Goal: Task Accomplishment & Management: Manage account settings

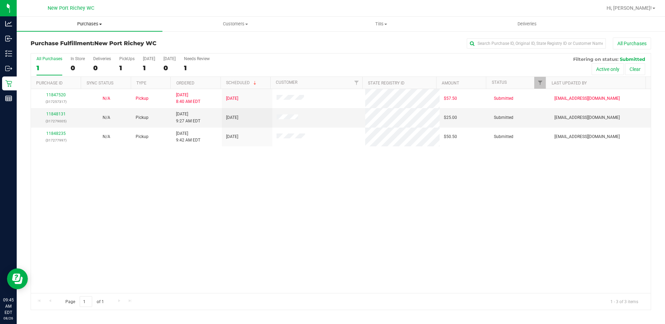
click at [101, 23] on span "Purchases" at bounding box center [90, 24] width 146 height 6
click at [46, 40] on span "Summary of purchases" at bounding box center [52, 42] width 71 height 6
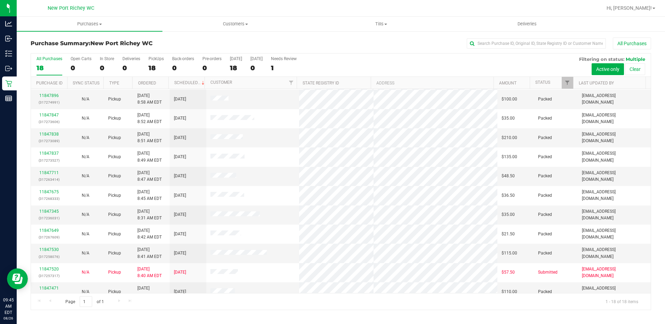
scroll to position [142, 0]
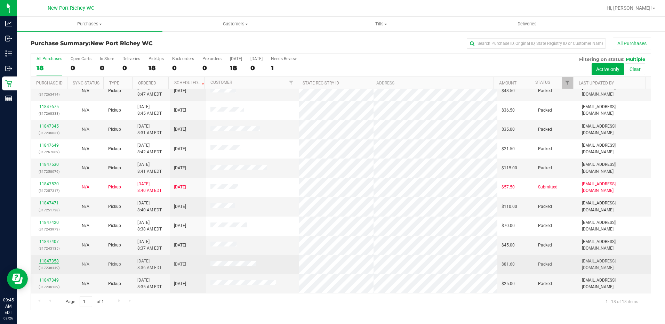
click at [44, 261] on link "11847358" at bounding box center [48, 261] width 19 height 5
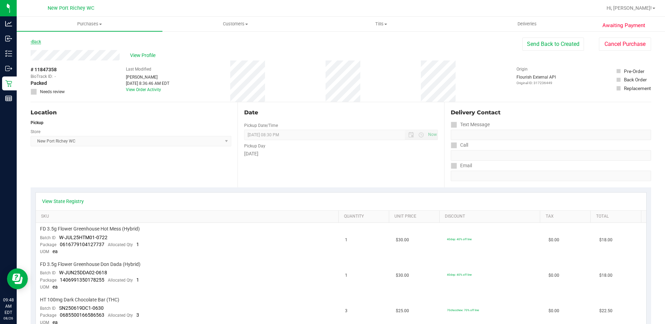
click at [40, 42] on link "Back" at bounding box center [36, 41] width 10 height 5
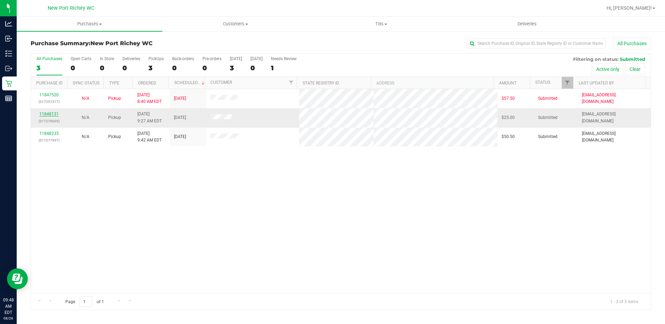
click at [48, 114] on link "11848131" at bounding box center [48, 114] width 19 height 5
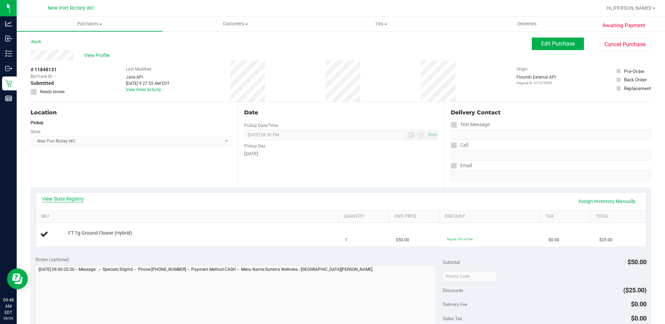
click at [67, 199] on link "View State Registry" at bounding box center [63, 198] width 42 height 7
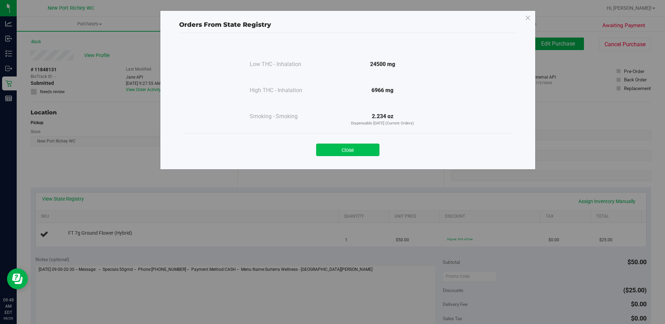
click at [354, 150] on button "Close" at bounding box center [347, 150] width 63 height 13
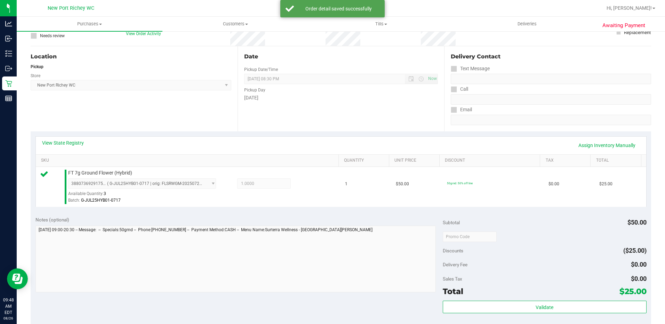
scroll to position [174, 0]
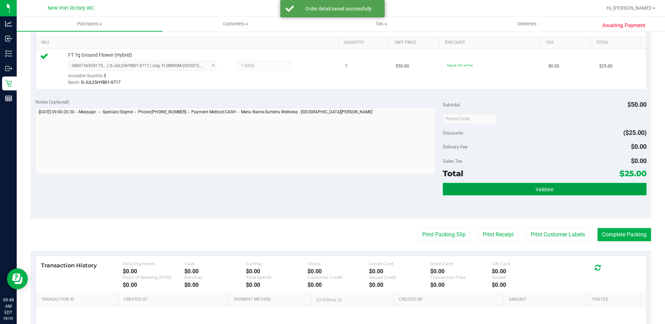
click at [517, 189] on button "Validate" at bounding box center [545, 189] width 204 height 13
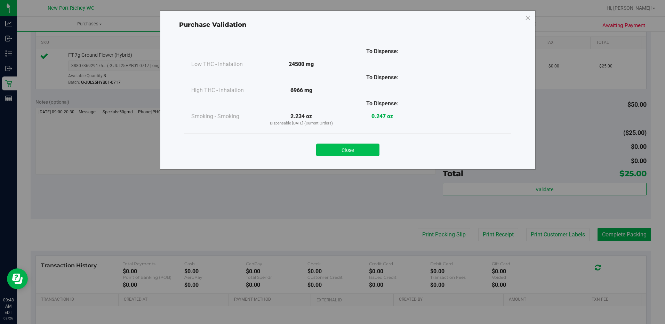
click at [343, 150] on button "Close" at bounding box center [347, 150] width 63 height 13
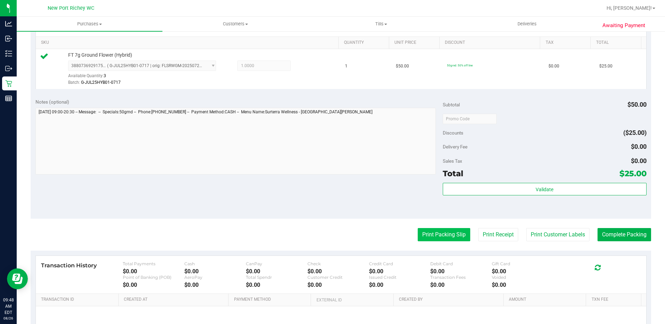
click at [438, 235] on button "Print Packing Slip" at bounding box center [444, 234] width 53 height 13
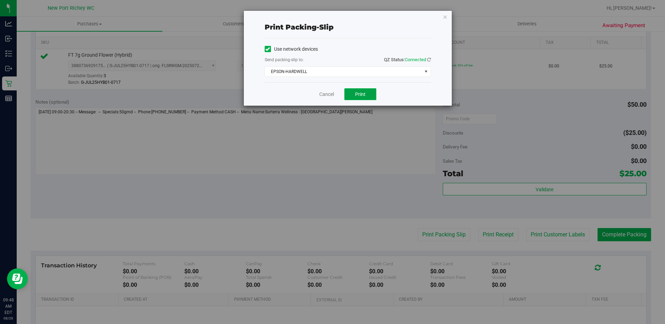
click at [360, 93] on span "Print" at bounding box center [360, 94] width 10 height 6
click at [326, 94] on link "Cancel" at bounding box center [326, 94] width 15 height 7
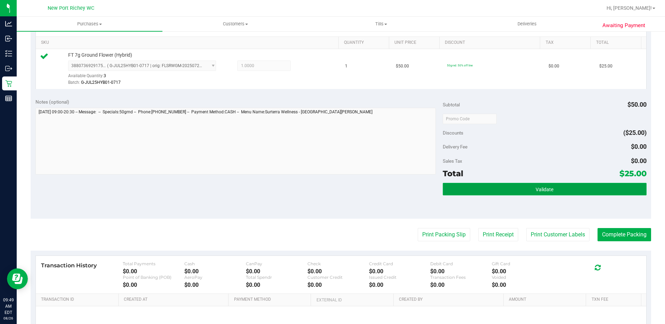
click at [542, 191] on span "Validate" at bounding box center [544, 190] width 18 height 6
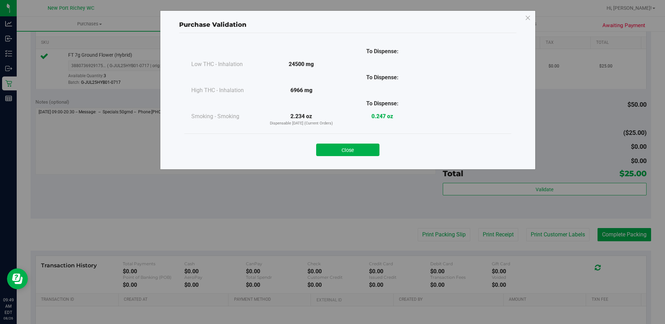
drag, startPoint x: 330, startPoint y: 151, endPoint x: 335, endPoint y: 150, distance: 4.6
click at [331, 150] on button "Close" at bounding box center [347, 150] width 63 height 13
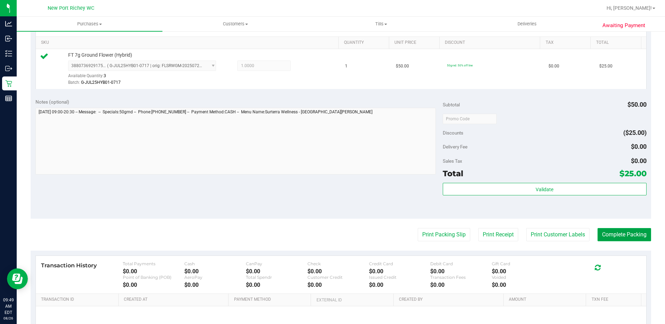
click at [606, 232] on button "Complete Packing" at bounding box center [624, 234] width 54 height 13
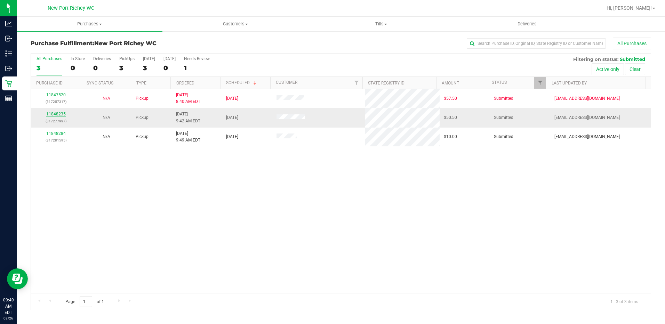
click at [56, 113] on link "11848235" at bounding box center [55, 114] width 19 height 5
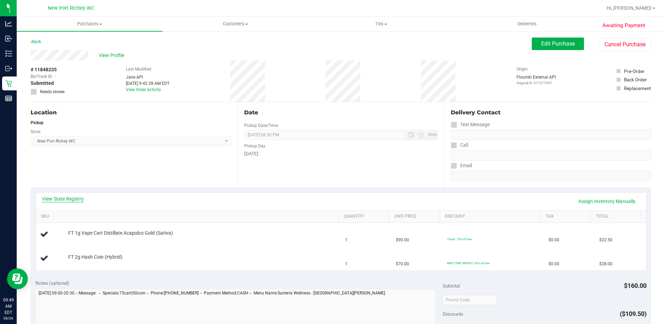
click at [59, 198] on link "View State Registry" at bounding box center [63, 198] width 42 height 7
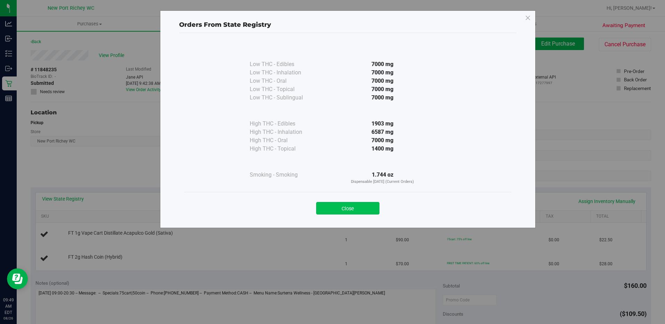
click at [355, 206] on button "Close" at bounding box center [347, 208] width 63 height 13
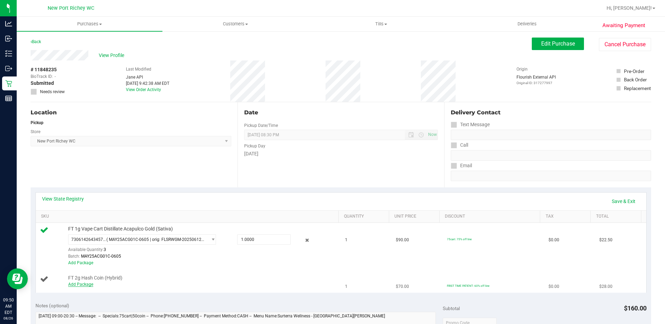
click at [83, 285] on link "Add Package" at bounding box center [80, 284] width 25 height 5
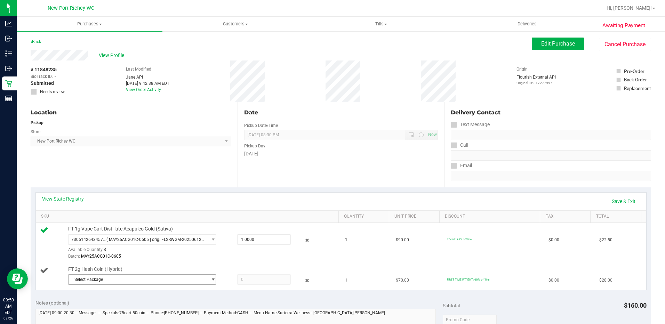
click at [210, 281] on span "select" at bounding box center [212, 280] width 5 height 6
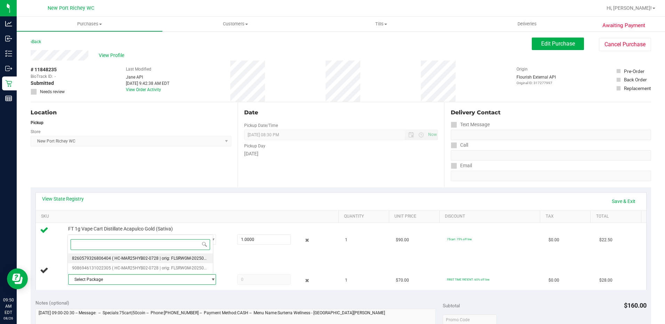
click at [147, 259] on span "( HC-MAR25HYB02-0728 | orig: FLSRWGM-20250804-810 )" at bounding box center [167, 258] width 110 height 5
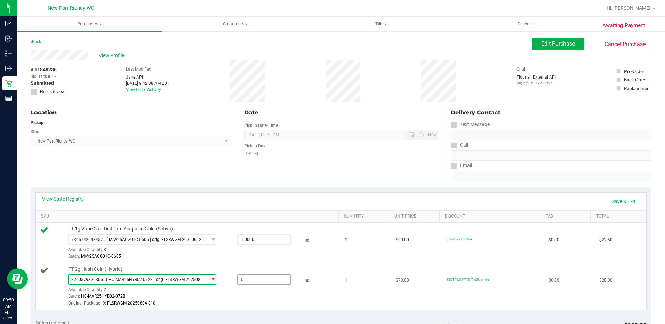
click at [266, 276] on span at bounding box center [264, 279] width 54 height 10
type input "1"
type input "1.0000"
click at [271, 261] on td "FT 1g Vape Cart Distillate Acapulco Gold (Sativa) 7306142643457861 ( MAY25ACG01…" at bounding box center [188, 243] width 305 height 40
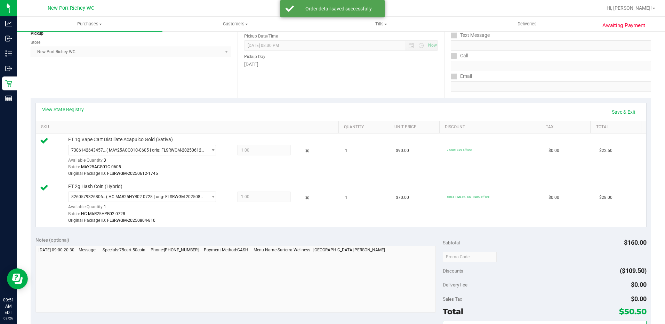
scroll to position [139, 0]
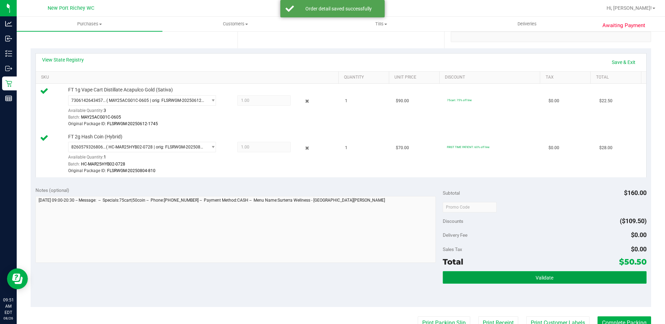
click at [510, 280] on button "Validate" at bounding box center [545, 277] width 204 height 13
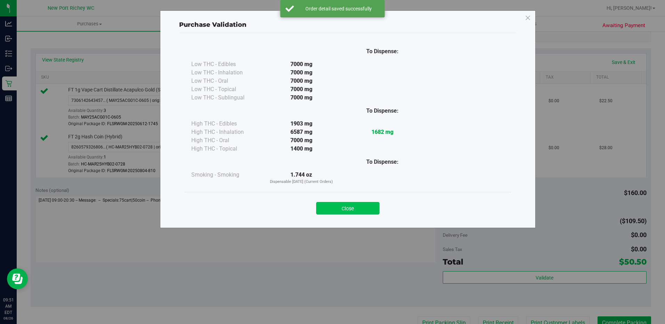
click at [357, 213] on button "Close" at bounding box center [347, 208] width 63 height 13
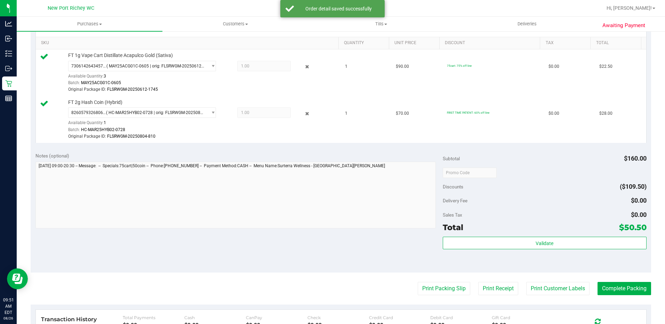
scroll to position [243, 0]
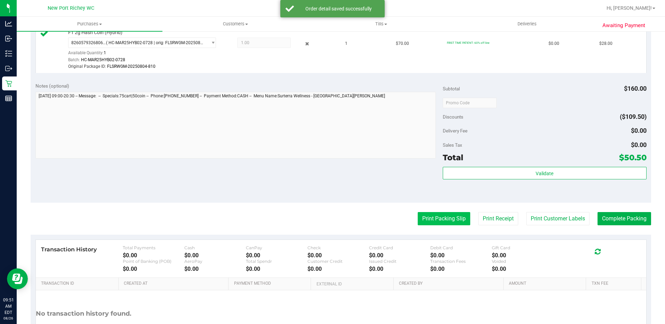
click at [436, 216] on button "Print Packing Slip" at bounding box center [444, 218] width 53 height 13
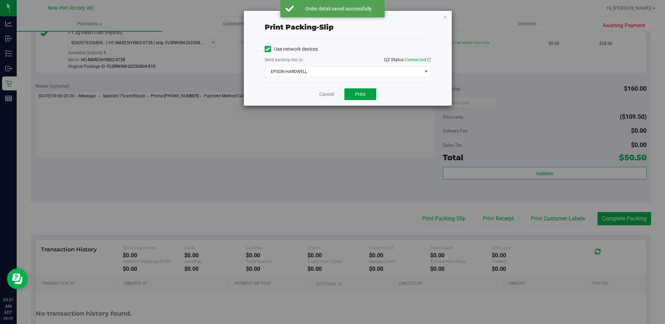
click at [359, 95] on span "Print" at bounding box center [360, 94] width 10 height 6
click at [329, 95] on link "Cancel" at bounding box center [326, 94] width 15 height 7
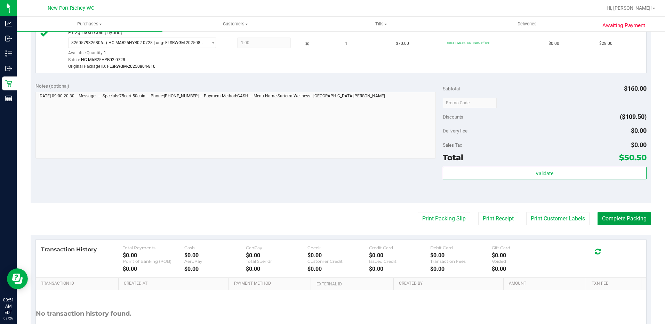
click at [620, 217] on button "Complete Packing" at bounding box center [624, 218] width 54 height 13
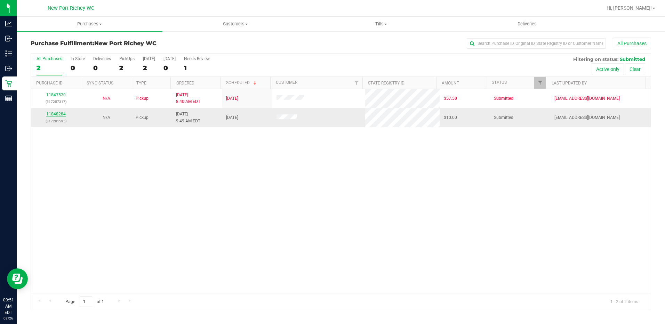
click at [53, 114] on link "11848284" at bounding box center [55, 114] width 19 height 5
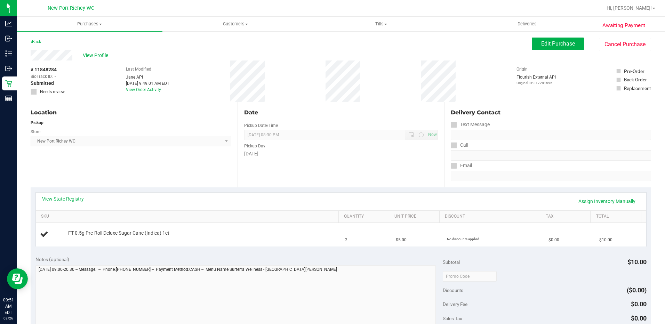
click at [51, 199] on link "View State Registry" at bounding box center [63, 198] width 42 height 7
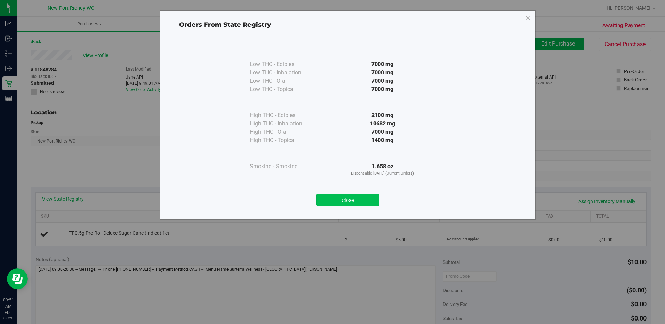
click at [348, 198] on button "Close" at bounding box center [347, 200] width 63 height 13
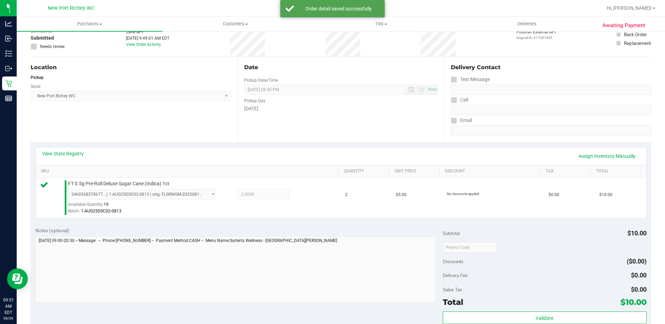
scroll to position [104, 0]
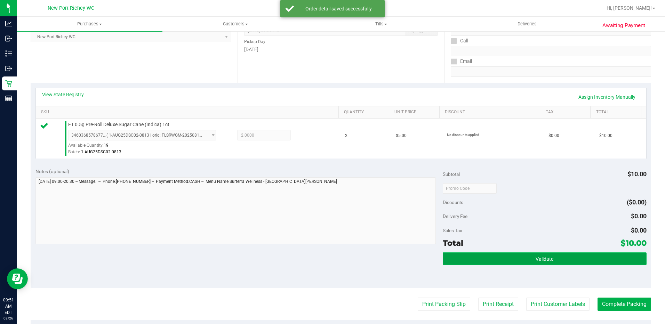
click at [535, 261] on span "Validate" at bounding box center [544, 259] width 18 height 6
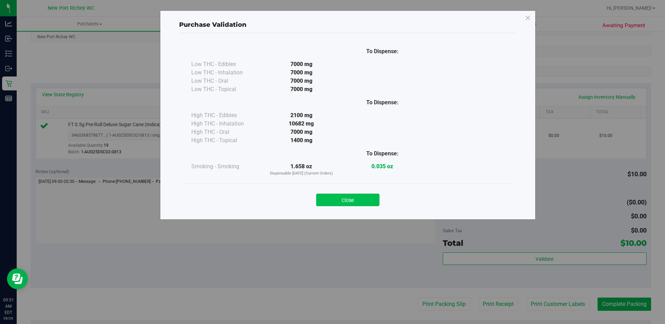
click at [353, 202] on button "Close" at bounding box center [347, 200] width 63 height 13
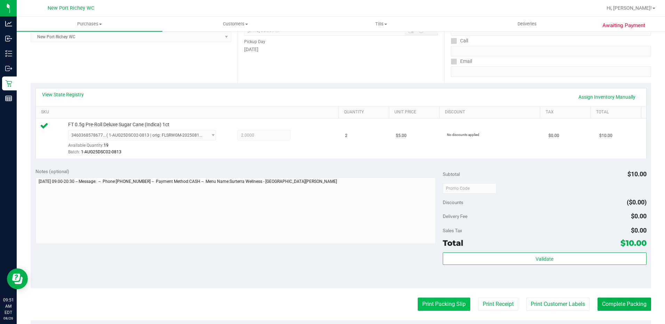
click at [442, 299] on button "Print Packing Slip" at bounding box center [444, 304] width 53 height 13
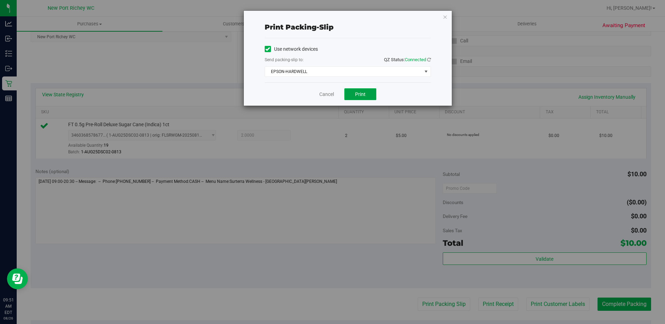
click at [361, 92] on span "Print" at bounding box center [360, 94] width 10 height 6
click at [323, 92] on link "Cancel" at bounding box center [326, 94] width 15 height 7
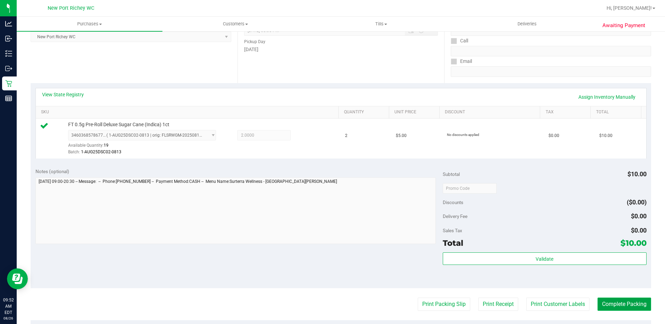
click at [622, 308] on button "Complete Packing" at bounding box center [624, 304] width 54 height 13
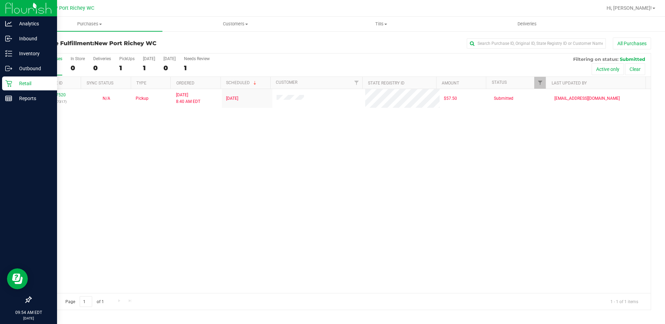
click at [25, 87] on p "Retail" at bounding box center [33, 83] width 42 height 8
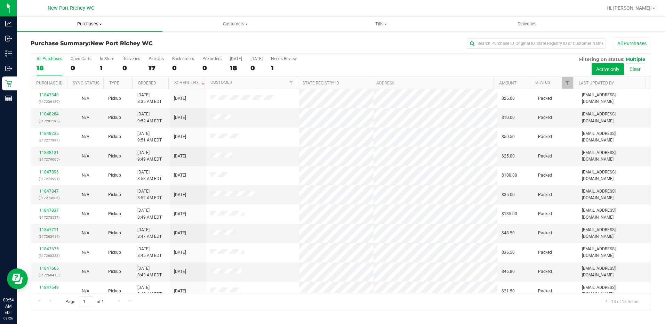
click at [100, 25] on span "Purchases" at bounding box center [90, 24] width 146 height 6
click at [77, 50] on li "Fulfillment" at bounding box center [90, 50] width 146 height 8
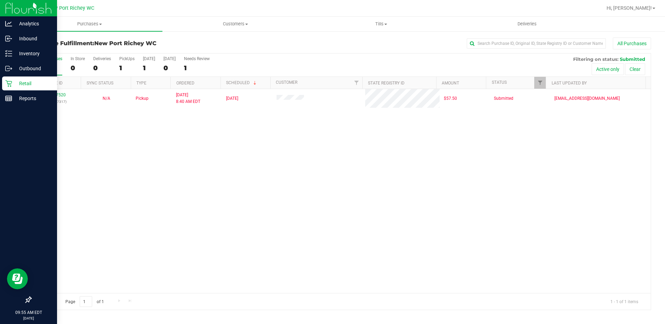
click at [30, 85] on p "Retail" at bounding box center [33, 83] width 42 height 8
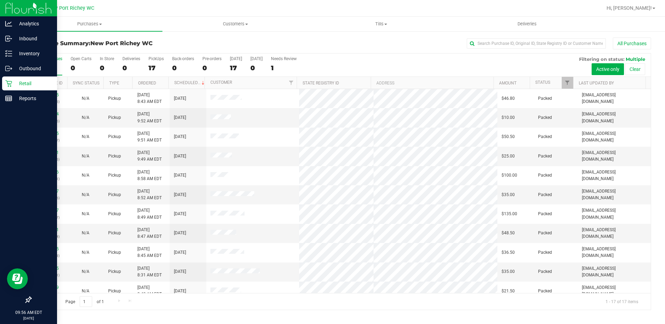
click at [7, 79] on div "Retail" at bounding box center [29, 83] width 55 height 14
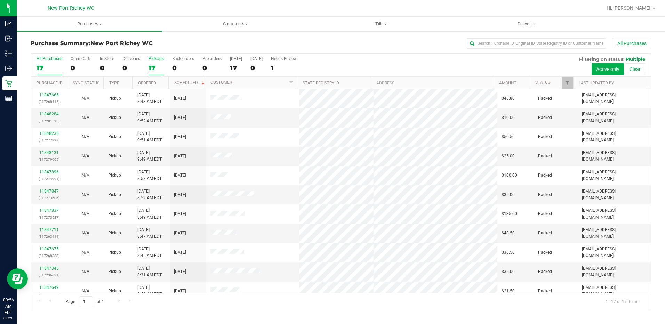
click at [151, 65] on div "17" at bounding box center [155, 68] width 15 height 8
click at [0, 0] on input "PickUps 17" at bounding box center [0, 0] width 0 height 0
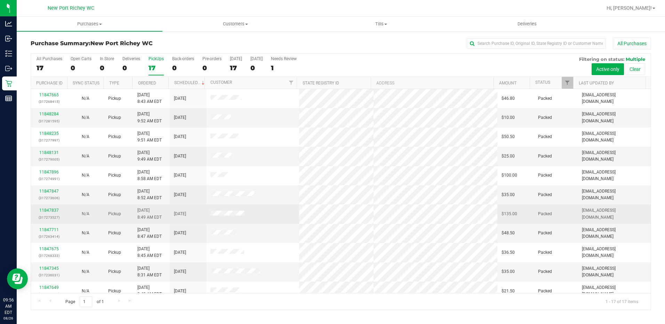
scroll to position [123, 0]
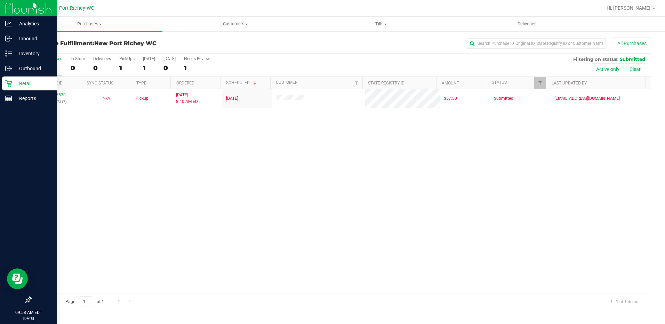
click at [14, 83] on p "Retail" at bounding box center [33, 83] width 42 height 8
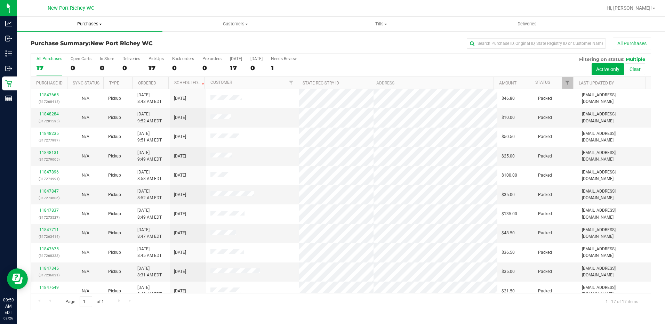
click at [100, 25] on span "Purchases" at bounding box center [90, 24] width 146 height 6
click at [51, 52] on span "Fulfillment" at bounding box center [38, 50] width 43 height 6
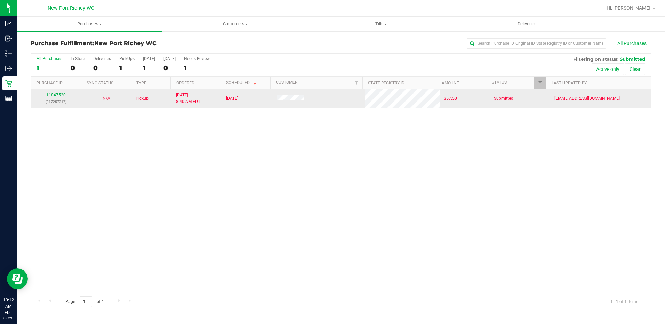
click at [55, 94] on link "11847520" at bounding box center [55, 94] width 19 height 5
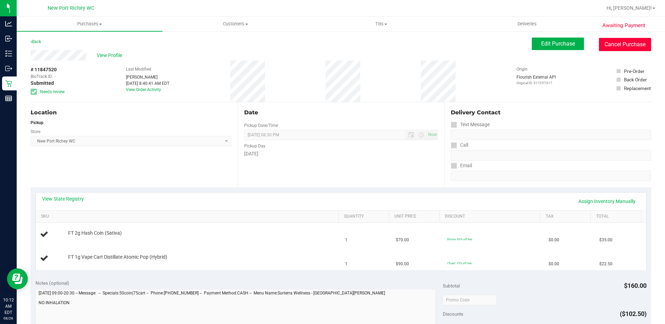
click at [617, 45] on button "Cancel Purchase" at bounding box center [625, 44] width 52 height 13
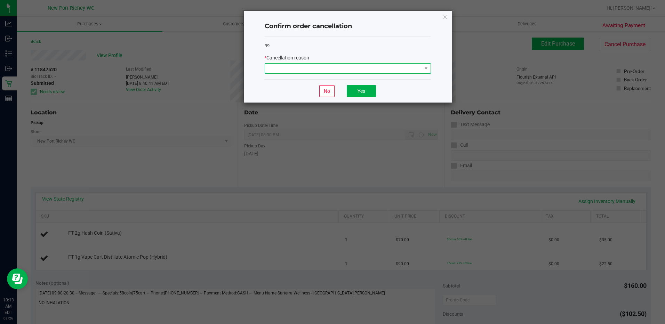
click at [429, 67] on span at bounding box center [425, 69] width 9 height 10
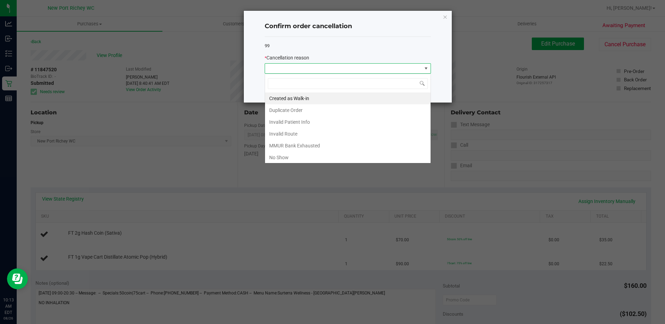
scroll to position [10, 166]
click at [313, 146] on li "MMUR Bank Exhausted" at bounding box center [348, 146] width 166 height 12
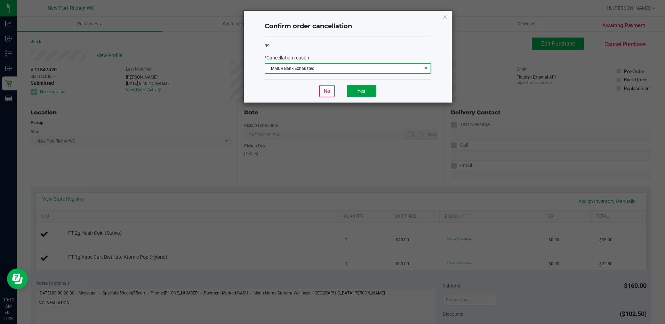
click at [360, 91] on button "Yes" at bounding box center [361, 91] width 29 height 12
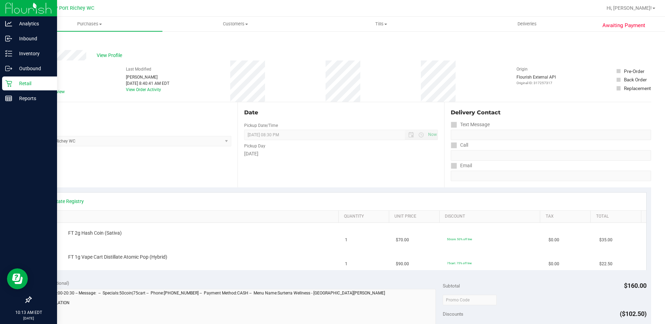
click at [25, 82] on p "Retail" at bounding box center [33, 83] width 42 height 8
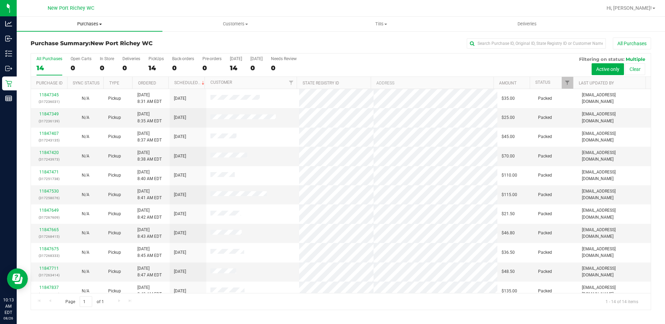
click at [100, 24] on span at bounding box center [100, 24] width 3 height 1
click at [66, 47] on li "Fulfillment" at bounding box center [90, 50] width 146 height 8
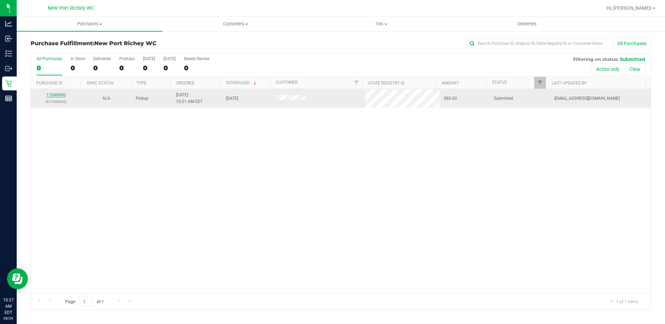
click at [59, 97] on link "11848496" at bounding box center [55, 94] width 19 height 5
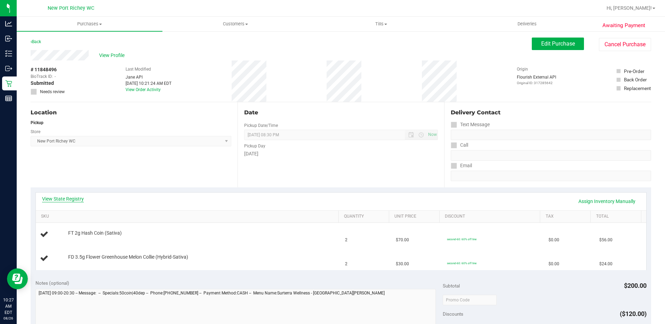
click at [71, 202] on link "View State Registry" at bounding box center [63, 198] width 42 height 7
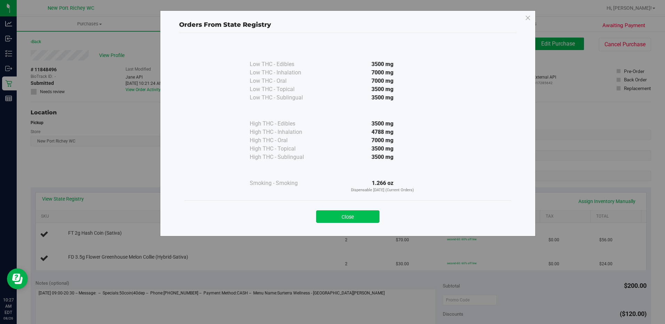
click at [355, 216] on button "Close" at bounding box center [347, 216] width 63 height 13
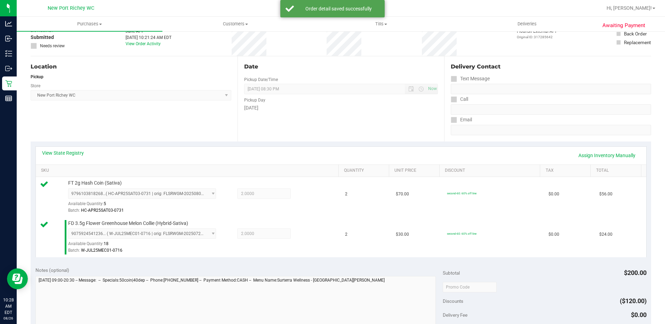
scroll to position [139, 0]
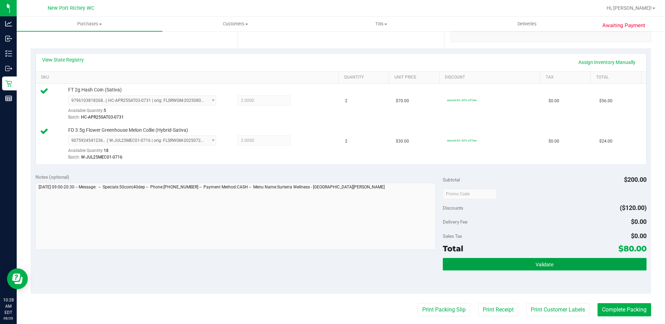
click at [527, 266] on button "Validate" at bounding box center [545, 264] width 204 height 13
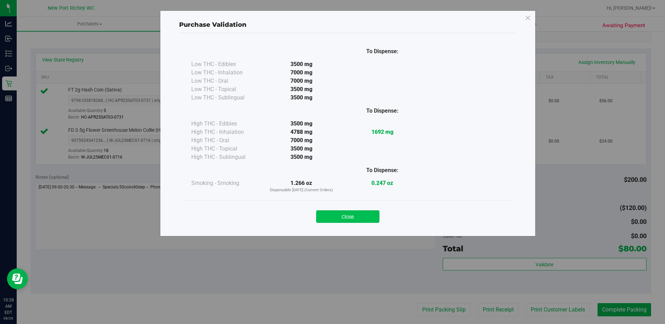
click at [350, 215] on button "Close" at bounding box center [347, 216] width 63 height 13
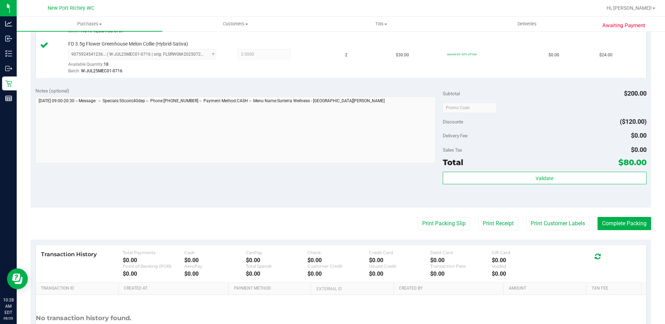
scroll to position [243, 0]
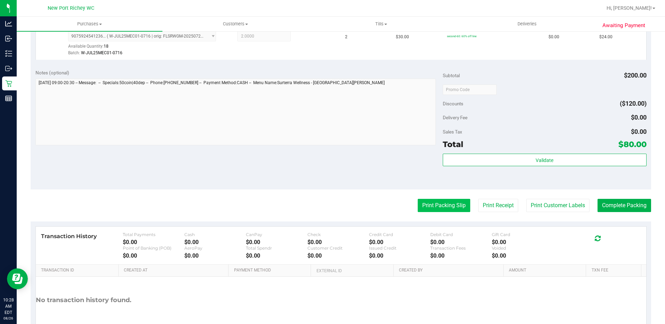
click at [431, 202] on button "Print Packing Slip" at bounding box center [444, 205] width 53 height 13
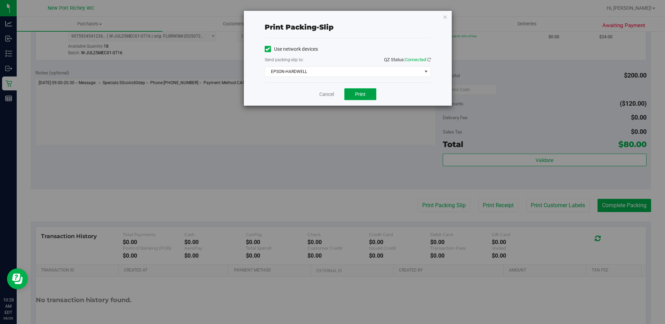
click at [358, 94] on span "Print" at bounding box center [360, 94] width 10 height 6
click at [328, 95] on link "Cancel" at bounding box center [326, 94] width 15 height 7
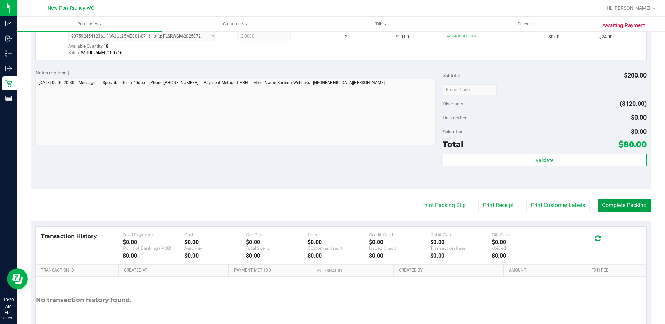
click at [611, 203] on button "Complete Packing" at bounding box center [624, 205] width 54 height 13
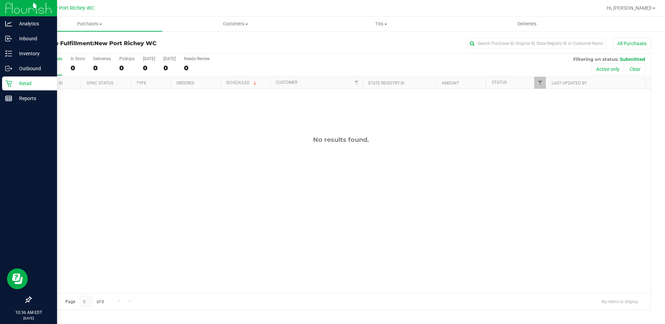
click at [9, 80] on icon at bounding box center [8, 83] width 7 height 7
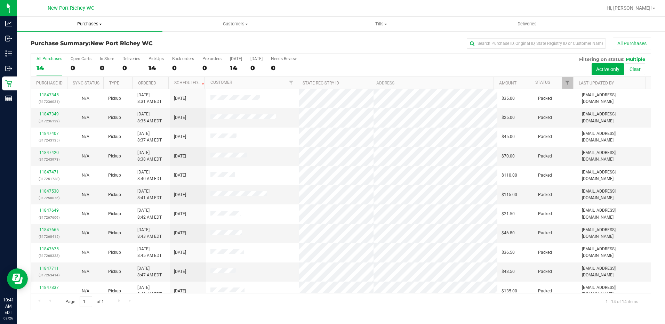
drag, startPoint x: 100, startPoint y: 23, endPoint x: 89, endPoint y: 25, distance: 11.0
click at [100, 23] on span "Purchases" at bounding box center [90, 24] width 146 height 6
click at [48, 46] on li "Fulfillment" at bounding box center [90, 50] width 146 height 8
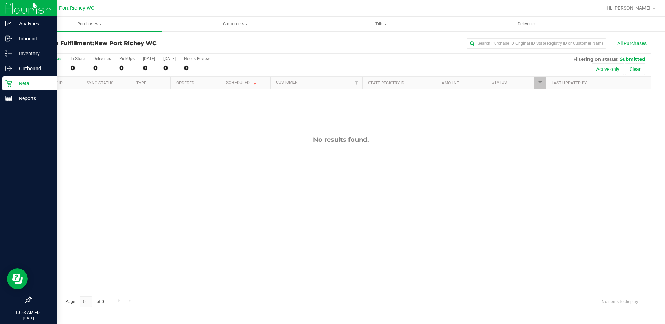
drag, startPoint x: 10, startPoint y: 83, endPoint x: 14, endPoint y: 83, distance: 3.8
click at [10, 83] on icon at bounding box center [8, 83] width 7 height 7
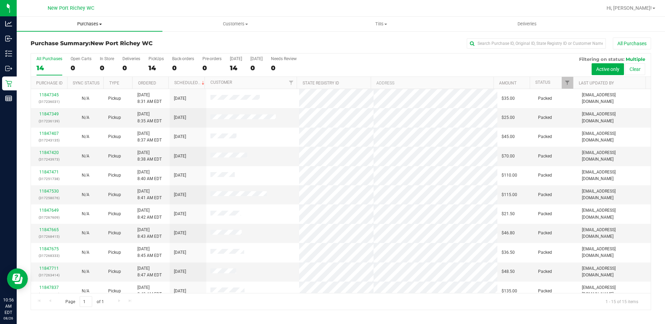
click at [101, 25] on span "Purchases" at bounding box center [90, 24] width 146 height 6
click at [58, 49] on span "Fulfillment" at bounding box center [38, 50] width 43 height 6
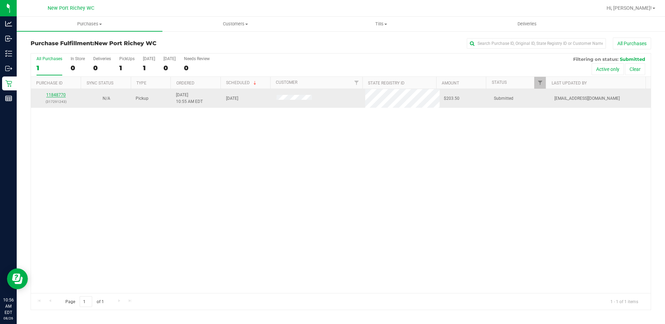
click at [60, 92] on link "11848770" at bounding box center [55, 94] width 19 height 5
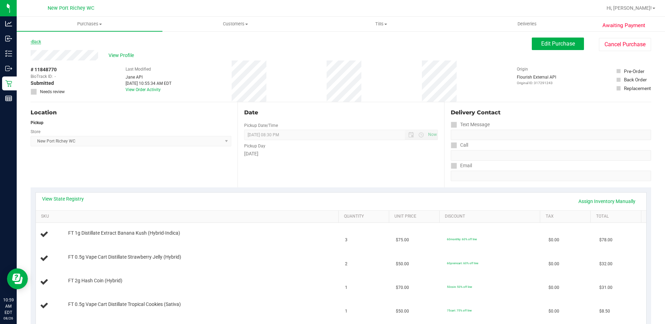
click at [34, 42] on link "Back" at bounding box center [36, 41] width 10 height 5
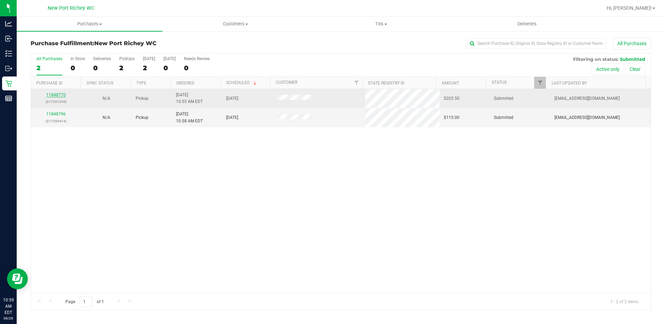
click at [54, 94] on link "11848770" at bounding box center [55, 94] width 19 height 5
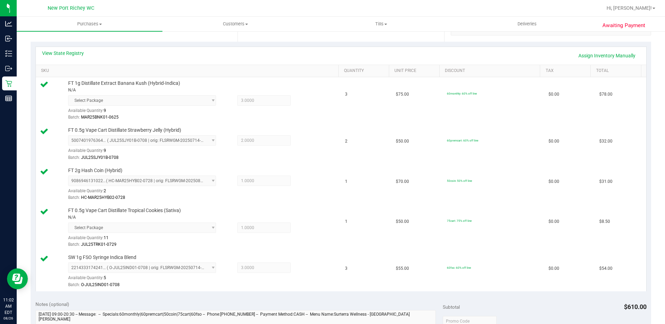
scroll to position [278, 0]
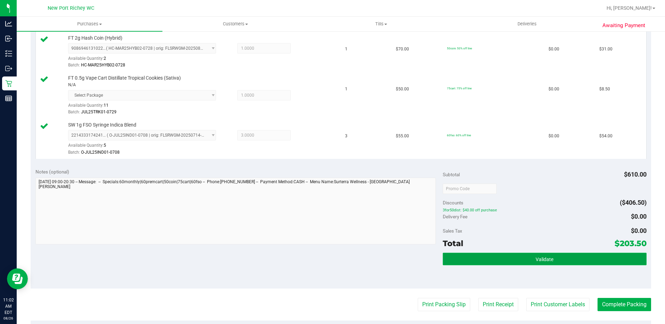
click at [535, 257] on span "Validate" at bounding box center [544, 260] width 18 height 6
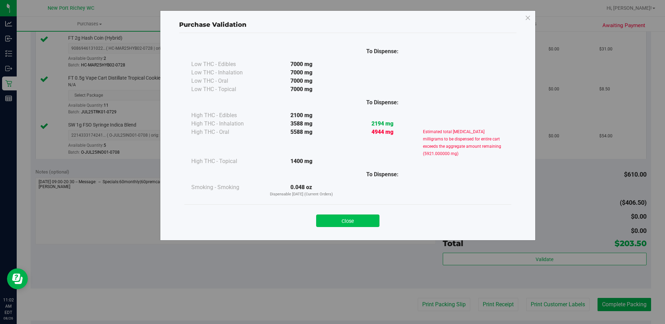
click at [368, 219] on button "Close" at bounding box center [347, 221] width 63 height 13
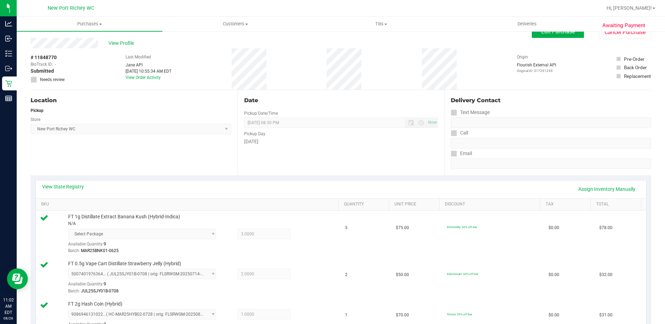
scroll to position [0, 0]
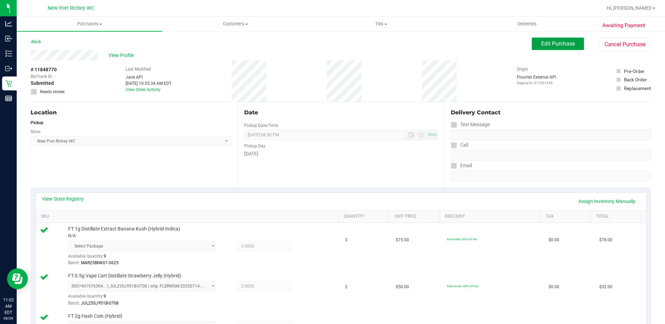
click at [542, 43] on span "Edit Purchase" at bounding box center [558, 43] width 34 height 7
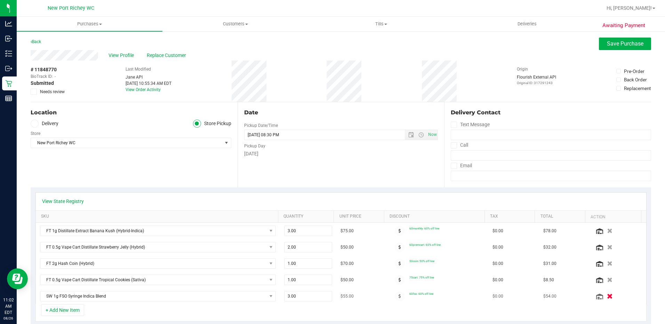
click at [607, 296] on icon "button" at bounding box center [610, 296] width 6 height 5
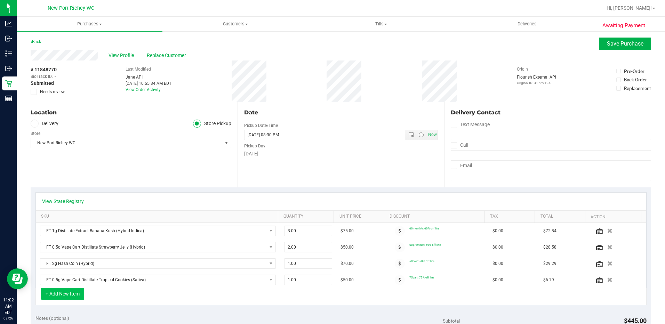
click at [62, 297] on button "+ Add New Item" at bounding box center [62, 294] width 43 height 12
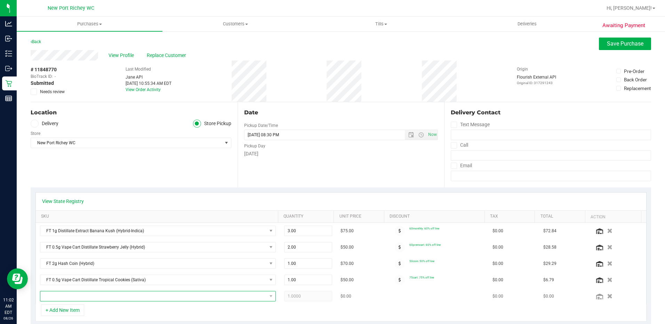
click at [66, 297] on span "NO DATA FOUND" at bounding box center [153, 296] width 226 height 10
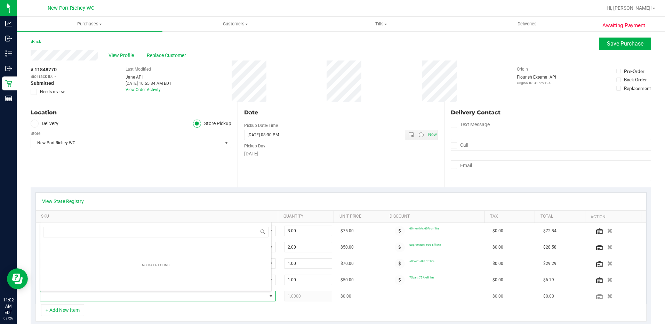
scroll to position [10, 229]
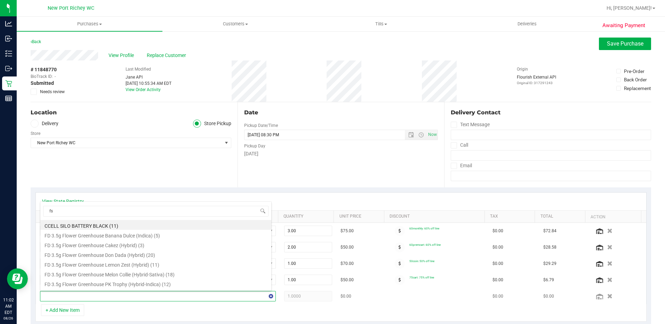
type input "fso"
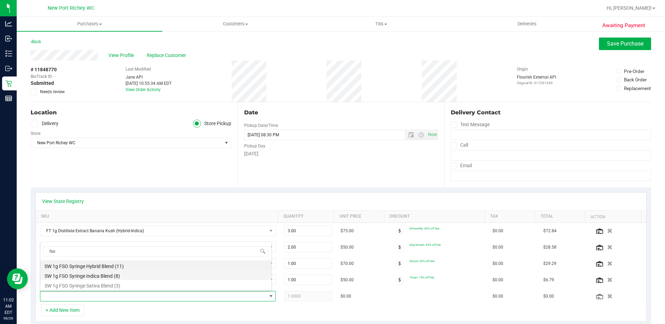
click at [110, 275] on li "SW 1g FSO Syringe Indica Blend (8)" at bounding box center [155, 275] width 231 height 10
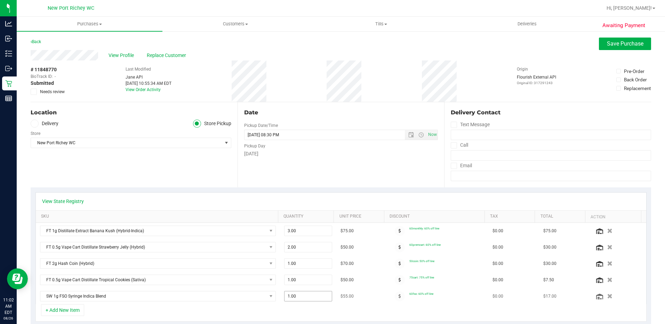
click at [303, 296] on span "1.00 1" at bounding box center [308, 296] width 48 height 10
type input "2"
type input "2.00"
click at [371, 297] on td "$55.00" at bounding box center [361, 296] width 51 height 16
click at [609, 43] on span "Save Purchase" at bounding box center [625, 43] width 37 height 7
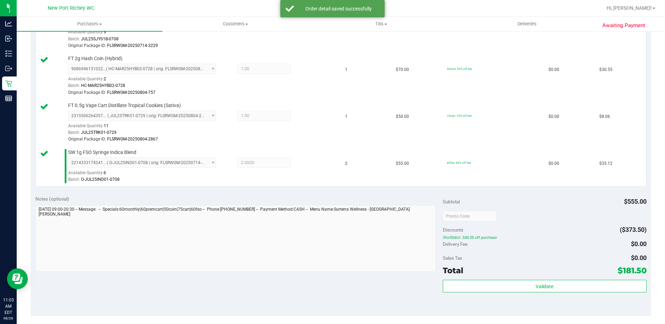
scroll to position [348, 0]
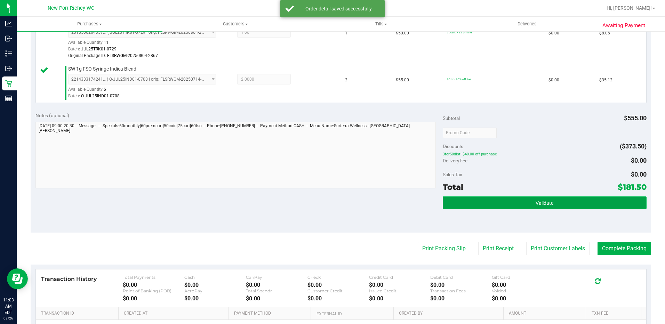
click at [537, 202] on span "Validate" at bounding box center [544, 203] width 18 height 6
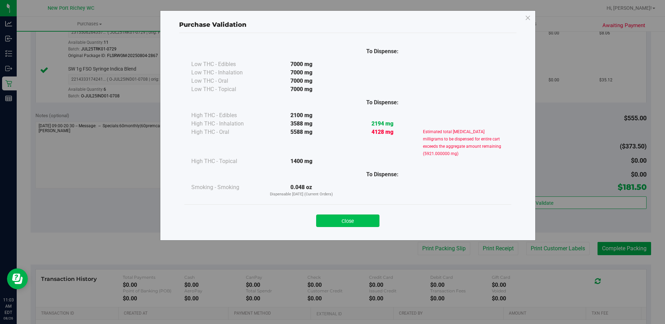
click at [356, 221] on button "Close" at bounding box center [347, 221] width 63 height 13
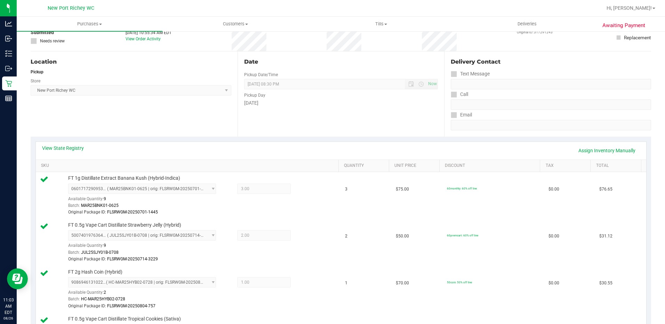
scroll to position [0, 0]
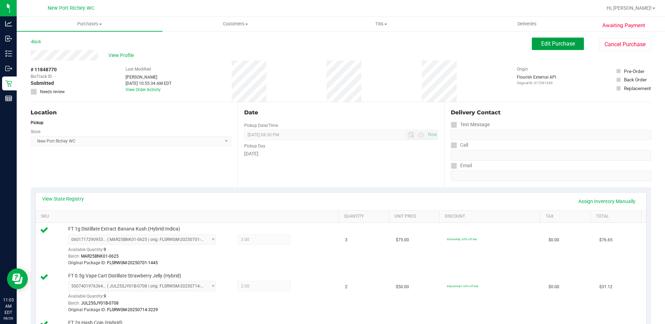
click at [557, 43] on span "Edit Purchase" at bounding box center [558, 43] width 34 height 7
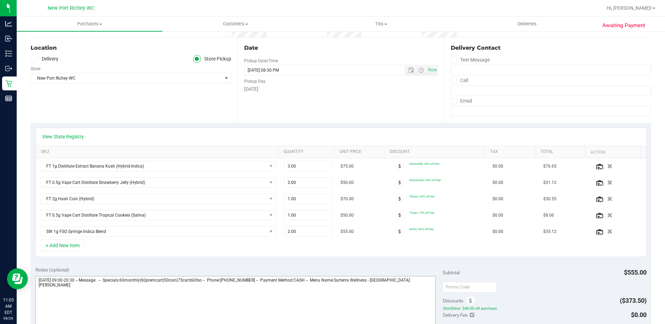
scroll to position [139, 0]
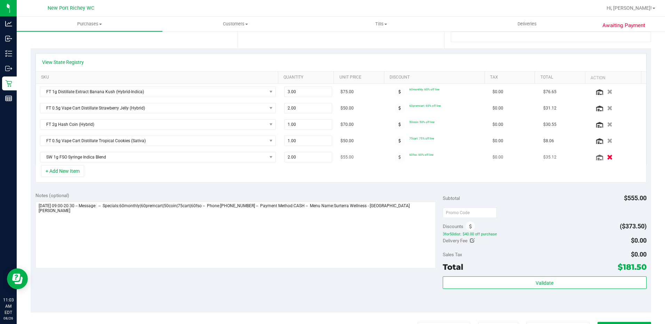
click at [607, 157] on icon "button" at bounding box center [610, 157] width 6 height 5
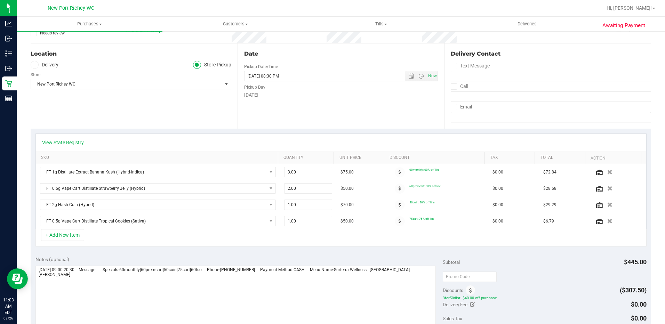
scroll to position [0, 0]
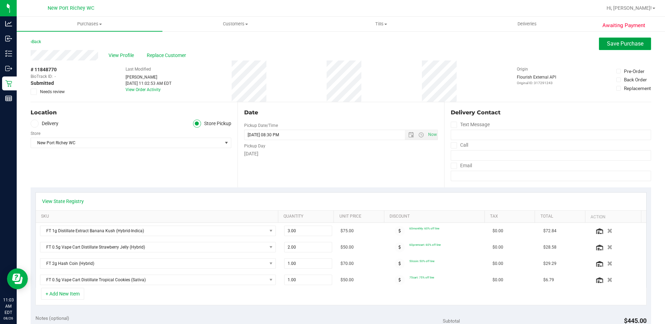
click at [614, 45] on span "Save Purchase" at bounding box center [625, 43] width 37 height 7
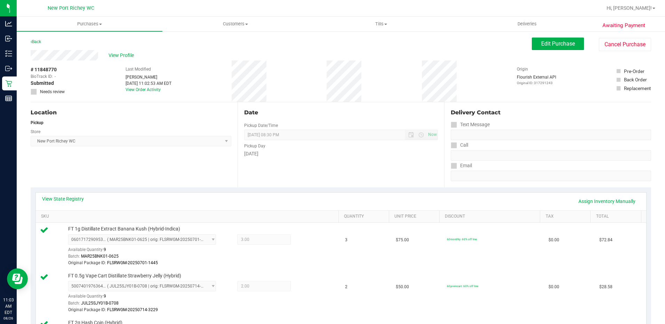
scroll to position [209, 0]
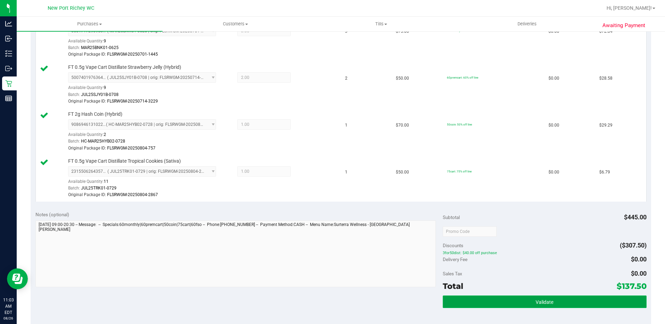
click at [544, 300] on span "Validate" at bounding box center [544, 302] width 18 height 6
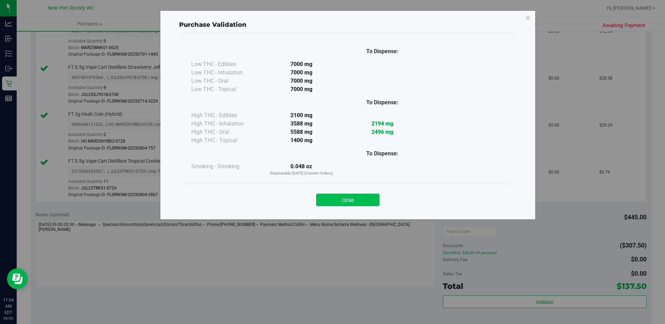
click at [347, 195] on button "Close" at bounding box center [347, 200] width 63 height 13
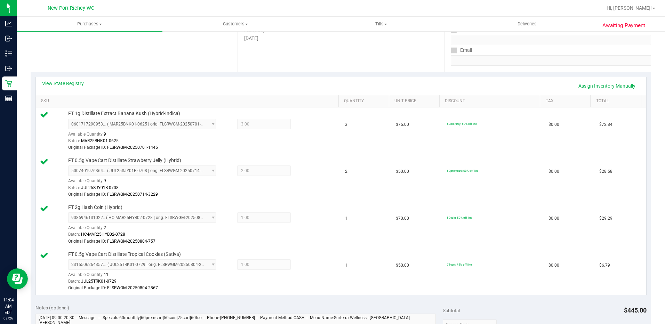
scroll to position [0, 0]
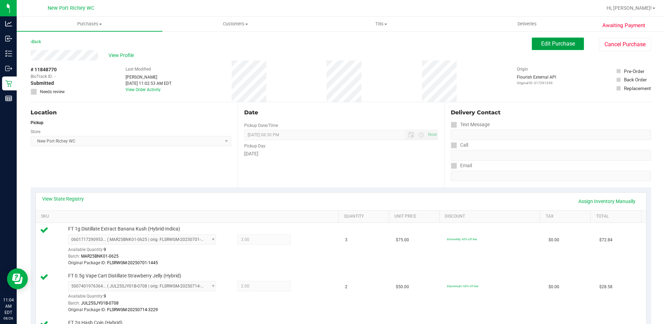
click at [549, 42] on span "Edit Purchase" at bounding box center [558, 43] width 34 height 7
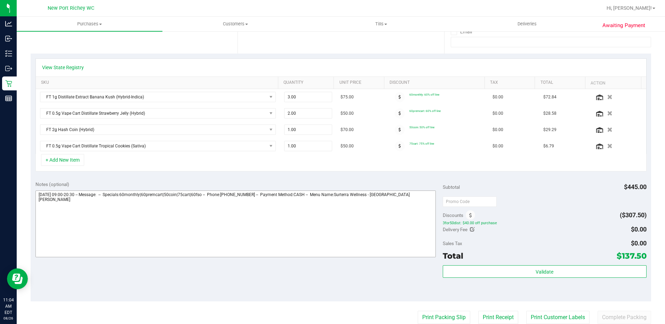
scroll to position [174, 0]
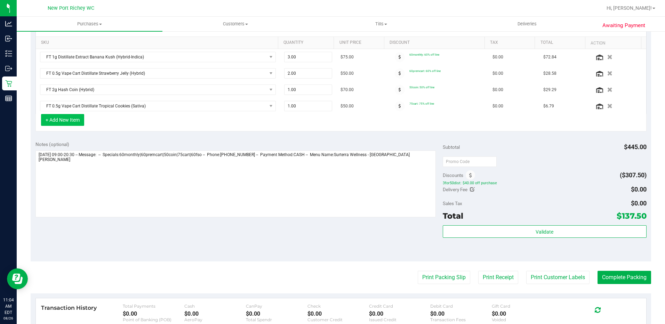
click at [70, 119] on button "+ Add New Item" at bounding box center [62, 120] width 43 height 12
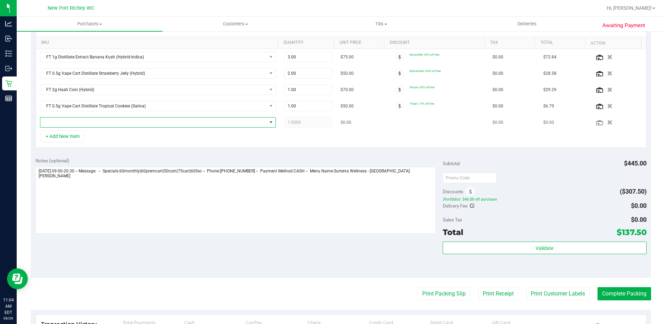
click at [76, 124] on span "NO DATA FOUND" at bounding box center [153, 123] width 226 height 10
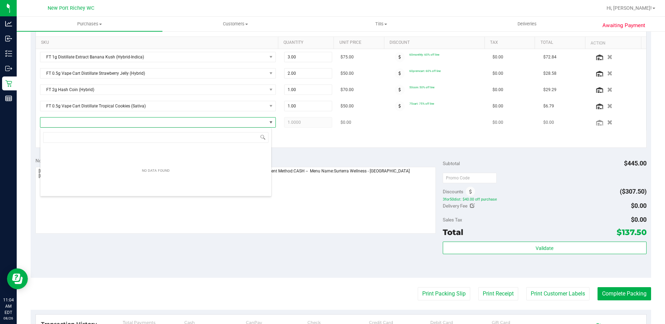
scroll to position [10, 232]
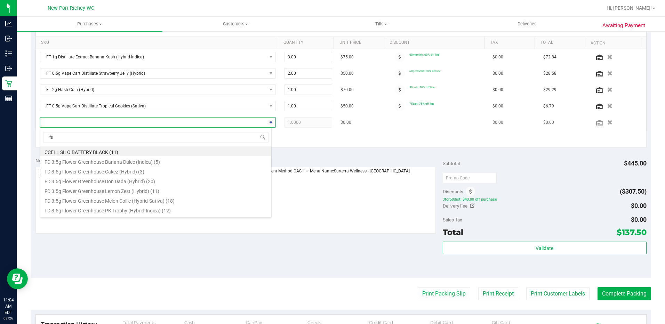
type input "fso"
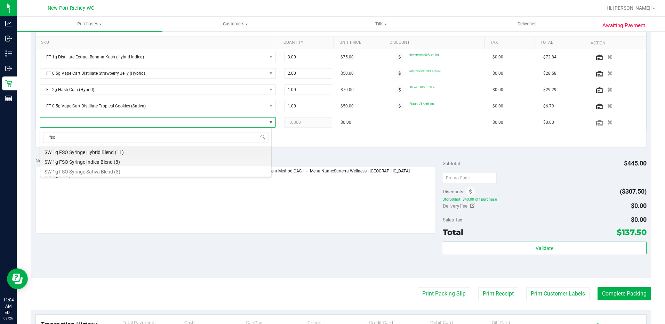
click at [107, 159] on li "SW 1g FSO Syringe Indica Blend (8)" at bounding box center [155, 161] width 231 height 10
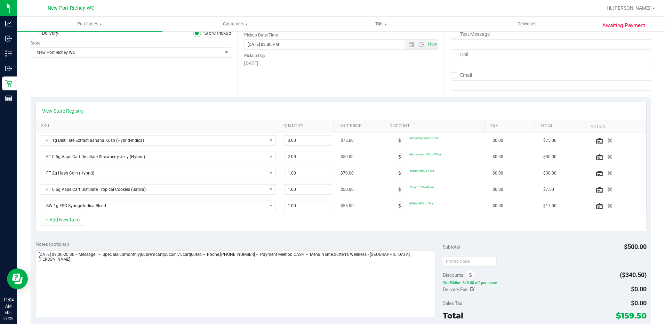
scroll to position [0, 0]
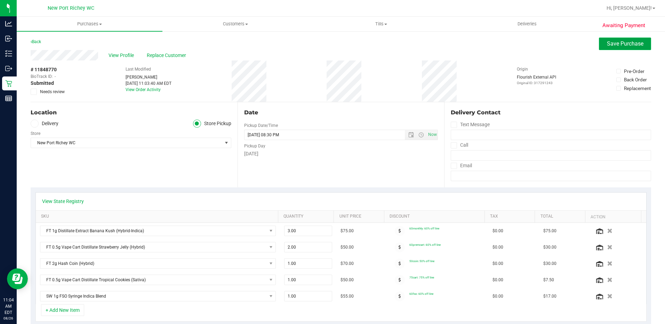
click at [611, 41] on span "Save Purchase" at bounding box center [625, 43] width 37 height 7
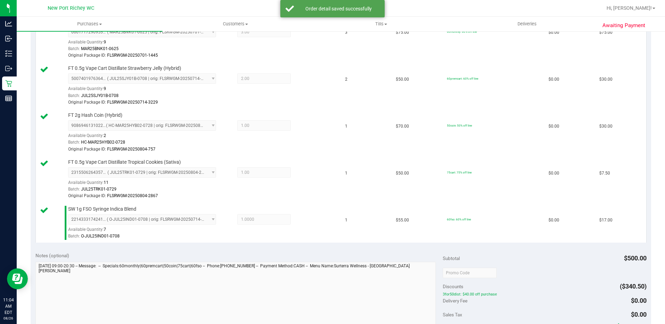
scroll to position [278, 0]
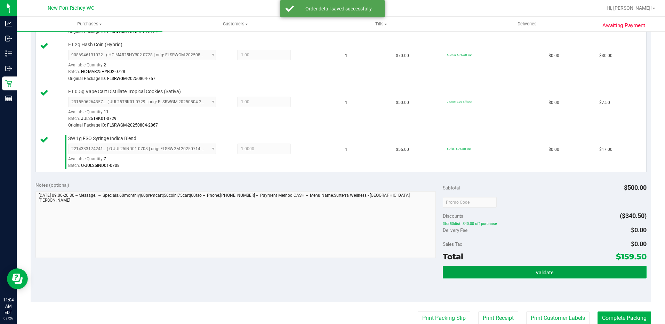
click at [543, 274] on span "Validate" at bounding box center [544, 273] width 18 height 6
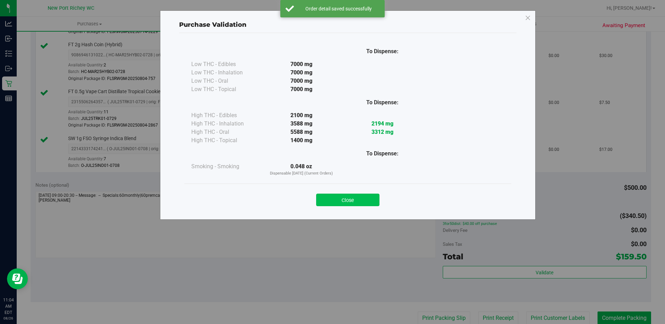
click at [345, 196] on button "Close" at bounding box center [347, 200] width 63 height 13
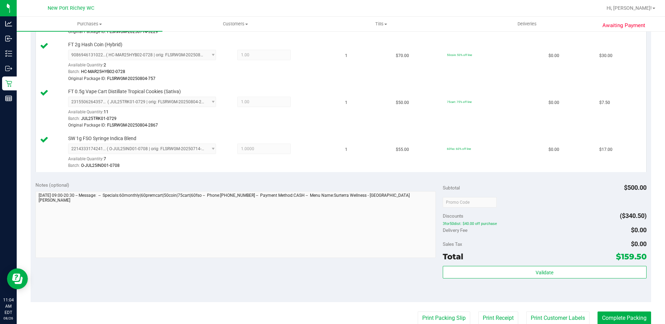
scroll to position [382, 0]
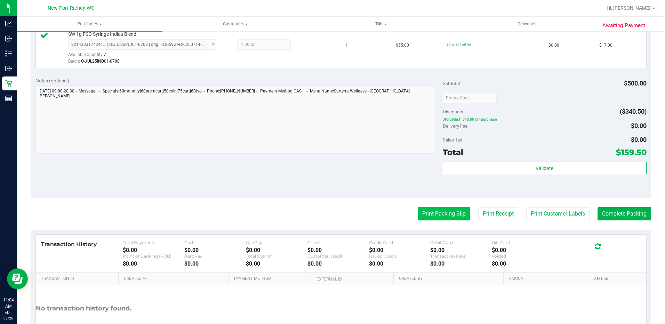
click at [427, 210] on button "Print Packing Slip" at bounding box center [444, 213] width 53 height 13
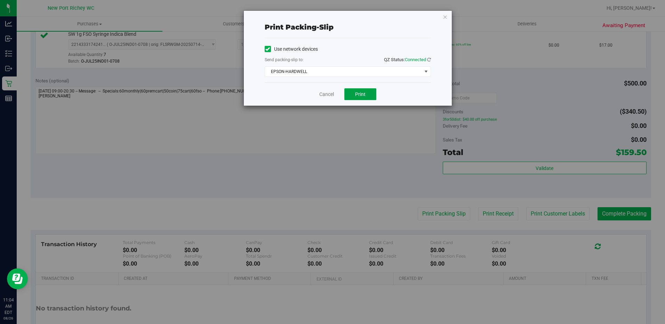
click at [356, 93] on span "Print" at bounding box center [360, 94] width 10 height 6
click at [325, 93] on link "Cancel" at bounding box center [326, 94] width 15 height 7
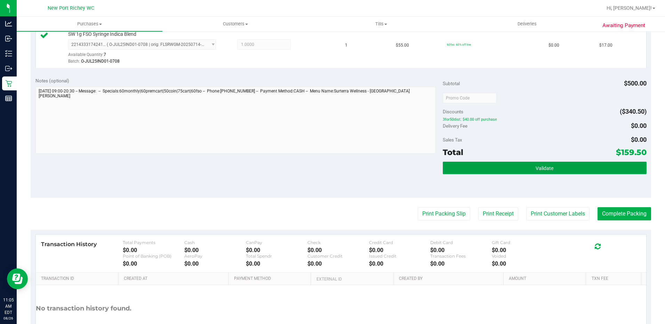
click at [535, 168] on span "Validate" at bounding box center [544, 169] width 18 height 6
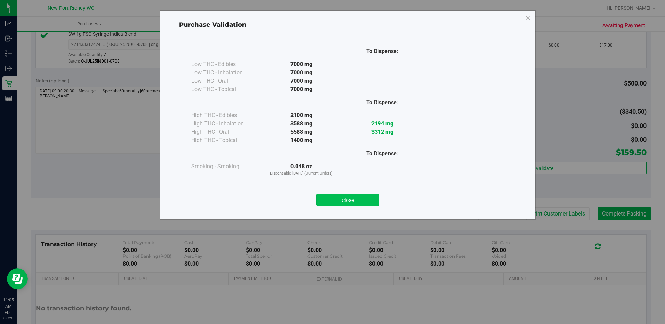
click at [333, 204] on button "Close" at bounding box center [347, 200] width 63 height 13
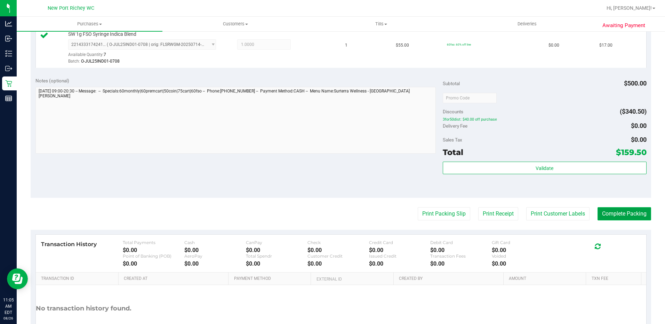
click at [612, 212] on button "Complete Packing" at bounding box center [624, 213] width 54 height 13
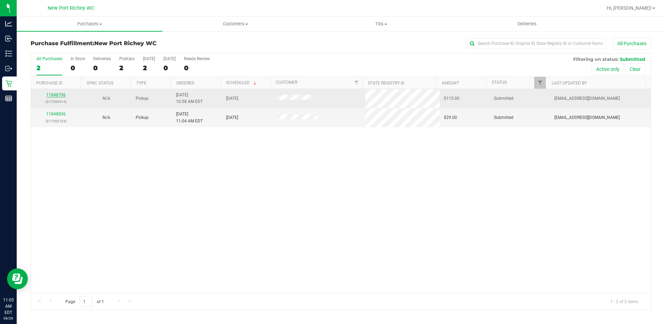
click at [57, 94] on link "11848796" at bounding box center [55, 94] width 19 height 5
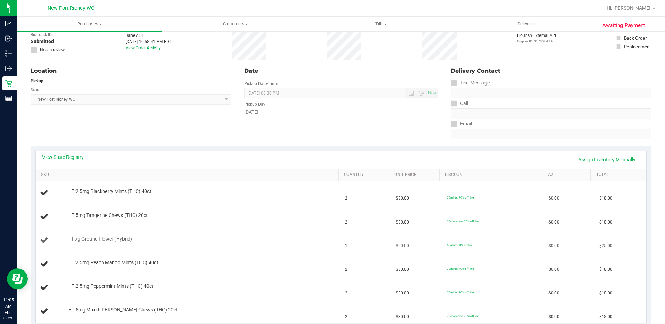
scroll to position [104, 0]
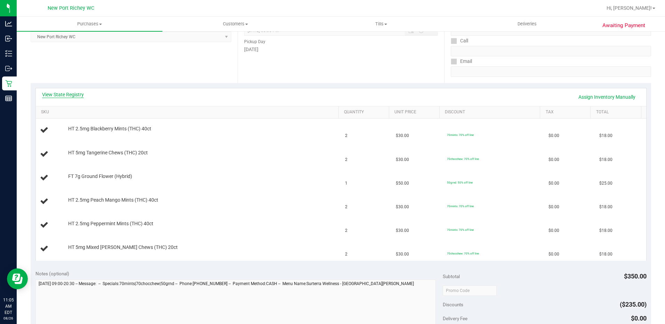
click at [63, 97] on link "View State Registry" at bounding box center [63, 94] width 42 height 7
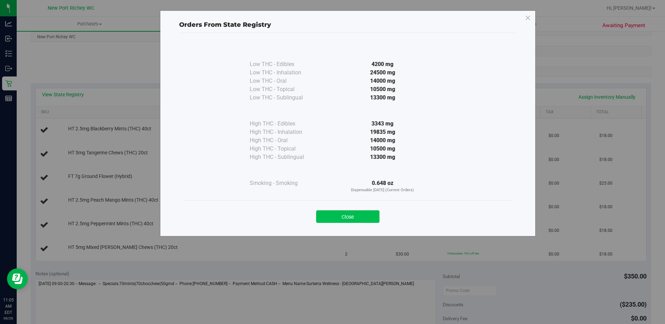
click at [353, 216] on button "Close" at bounding box center [347, 216] width 63 height 13
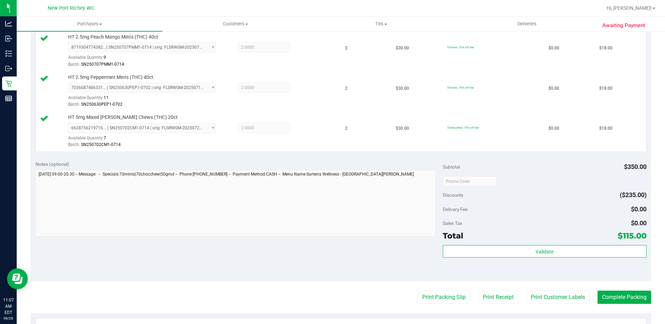
scroll to position [313, 0]
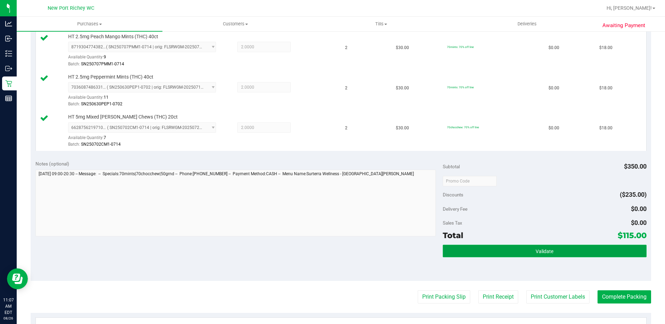
click at [535, 252] on span "Validate" at bounding box center [544, 252] width 18 height 6
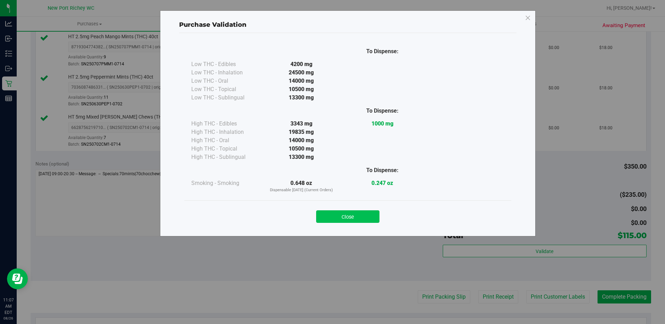
click at [344, 217] on button "Close" at bounding box center [347, 216] width 63 height 13
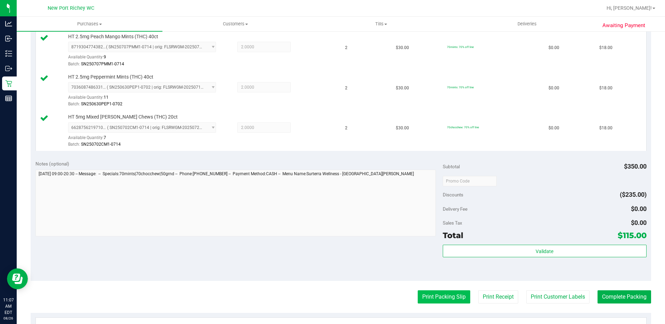
click at [443, 295] on button "Print Packing Slip" at bounding box center [444, 296] width 53 height 13
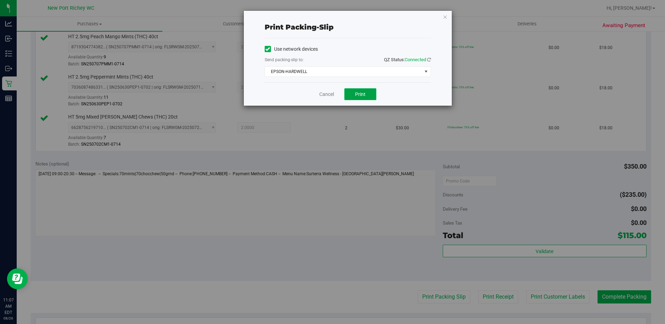
click at [364, 95] on span "Print" at bounding box center [360, 94] width 10 height 6
drag, startPoint x: 325, startPoint y: 94, endPoint x: 360, endPoint y: 138, distance: 56.7
click at [325, 94] on link "Cancel" at bounding box center [326, 94] width 15 height 7
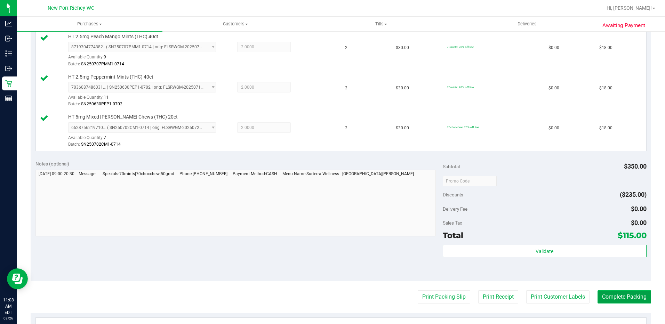
click at [614, 295] on button "Complete Packing" at bounding box center [624, 296] width 54 height 13
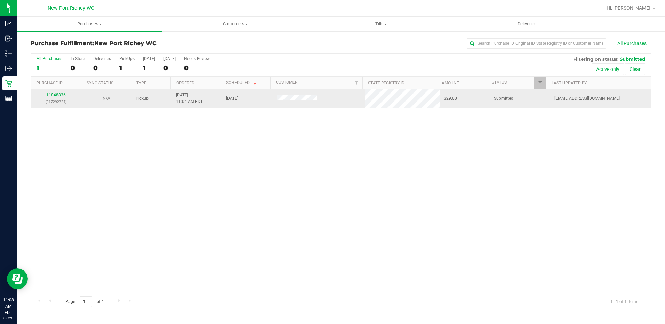
click at [59, 92] on link "11848836" at bounding box center [55, 94] width 19 height 5
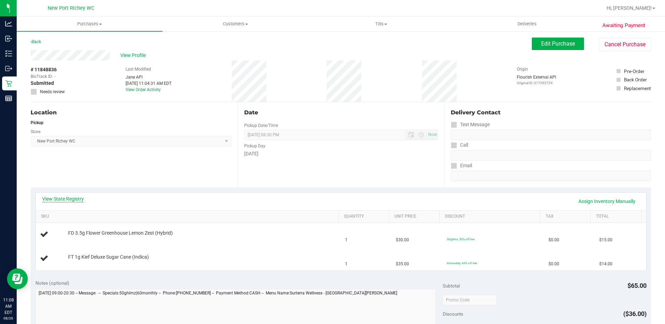
click at [58, 200] on link "View State Registry" at bounding box center [63, 198] width 42 height 7
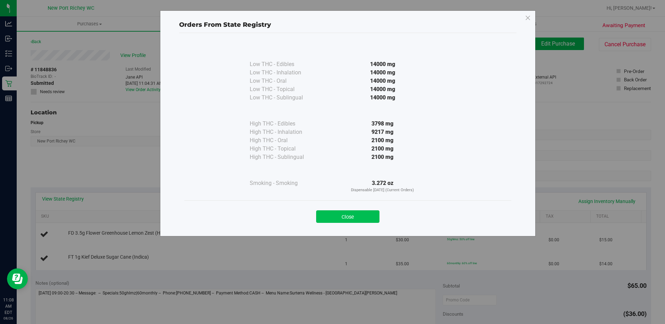
click at [363, 216] on button "Close" at bounding box center [347, 216] width 63 height 13
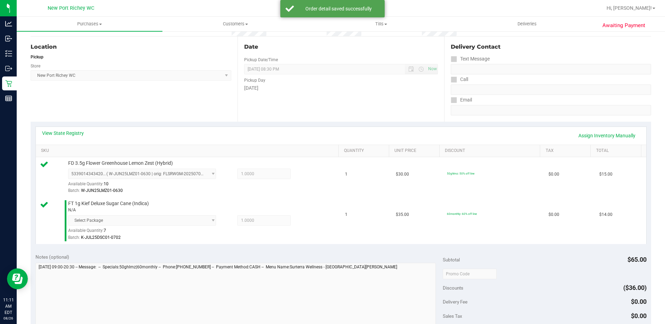
scroll to position [139, 0]
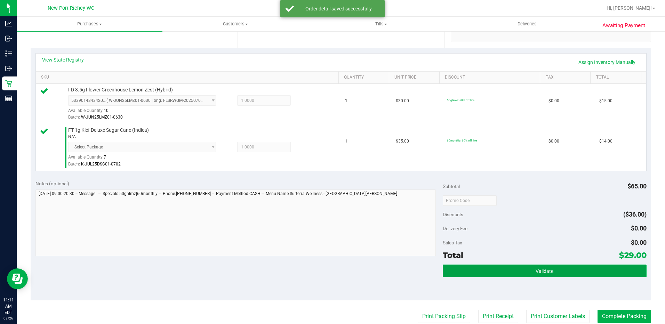
click at [545, 272] on span "Validate" at bounding box center [544, 271] width 18 height 6
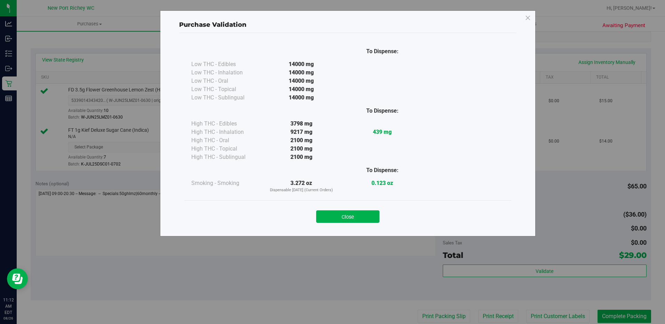
click at [347, 210] on div "Close" at bounding box center [348, 214] width 316 height 17
click at [343, 217] on button "Close" at bounding box center [347, 216] width 63 height 13
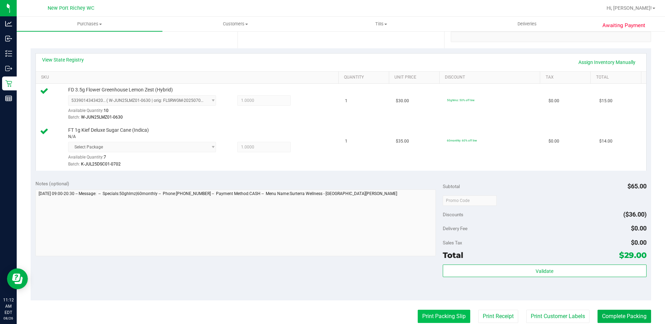
click at [427, 315] on button "Print Packing Slip" at bounding box center [444, 316] width 53 height 13
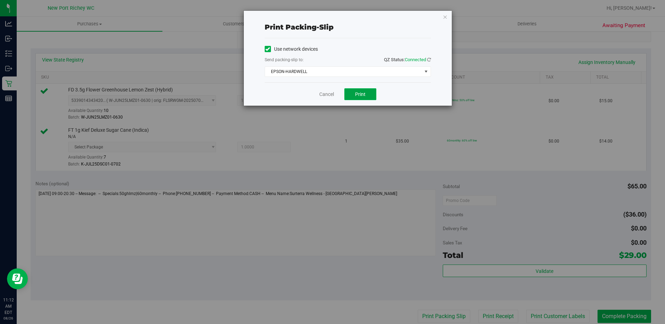
click at [358, 96] on span "Print" at bounding box center [360, 94] width 10 height 6
click at [324, 94] on link "Cancel" at bounding box center [326, 94] width 15 height 7
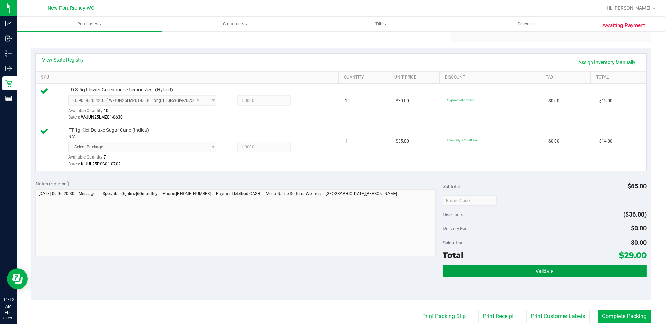
click at [549, 269] on button "Validate" at bounding box center [545, 271] width 204 height 13
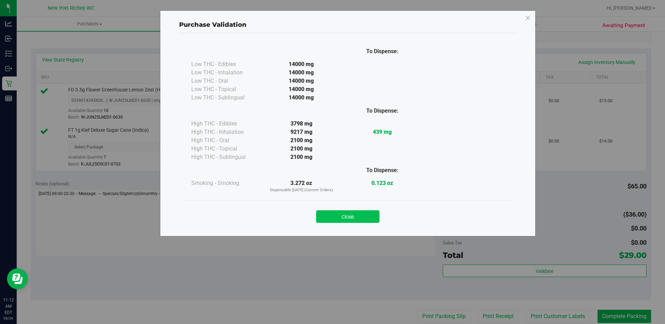
click at [345, 217] on button "Close" at bounding box center [347, 216] width 63 height 13
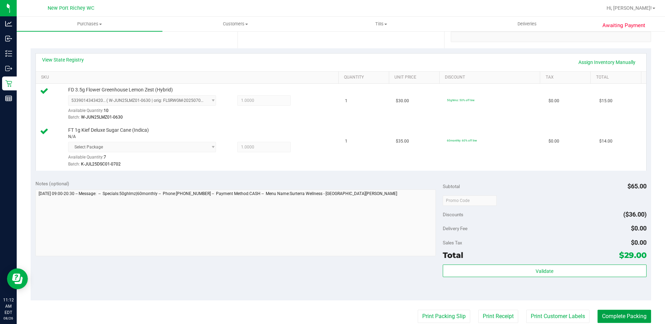
drag, startPoint x: 610, startPoint y: 315, endPoint x: 610, endPoint y: 305, distance: 9.4
click at [610, 314] on button "Complete Packing" at bounding box center [624, 316] width 54 height 13
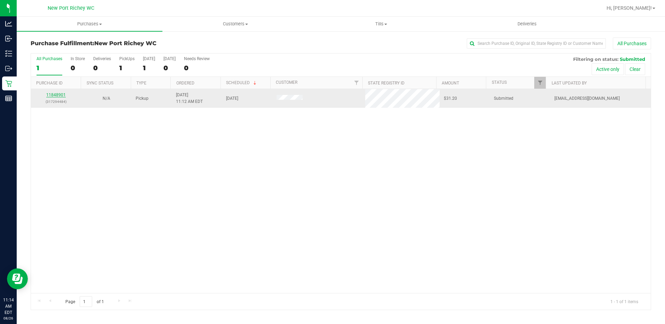
click at [56, 94] on link "11848901" at bounding box center [55, 94] width 19 height 5
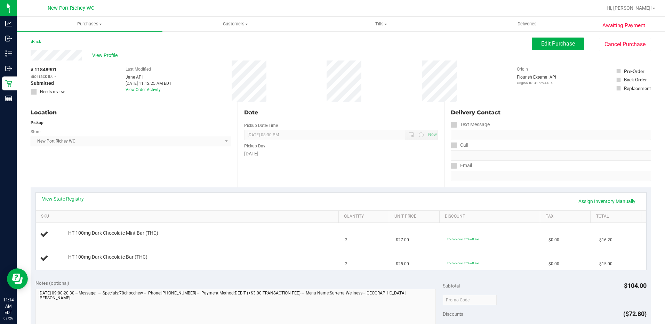
click at [74, 200] on link "View State Registry" at bounding box center [63, 198] width 42 height 7
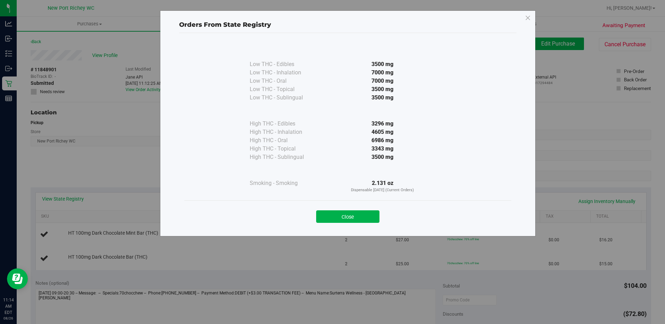
click at [360, 220] on button "Close" at bounding box center [347, 216] width 63 height 13
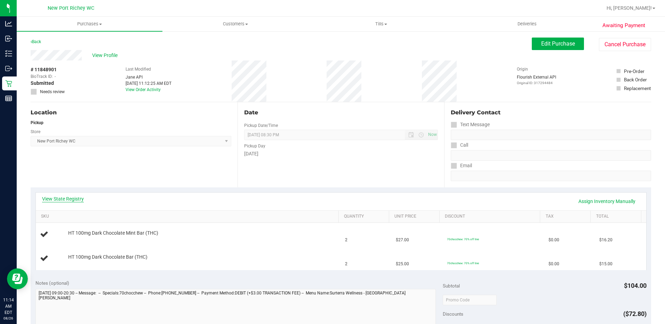
click at [69, 201] on link "View State Registry" at bounding box center [63, 198] width 42 height 7
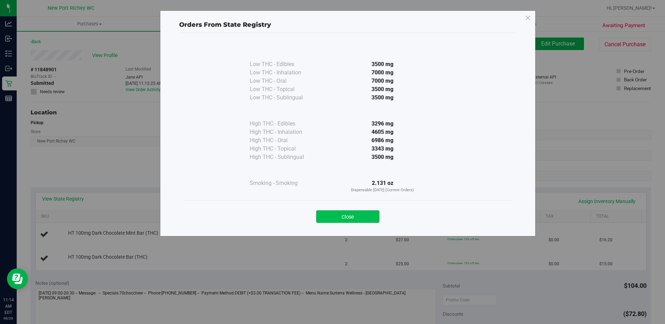
click at [365, 216] on button "Close" at bounding box center [347, 216] width 63 height 13
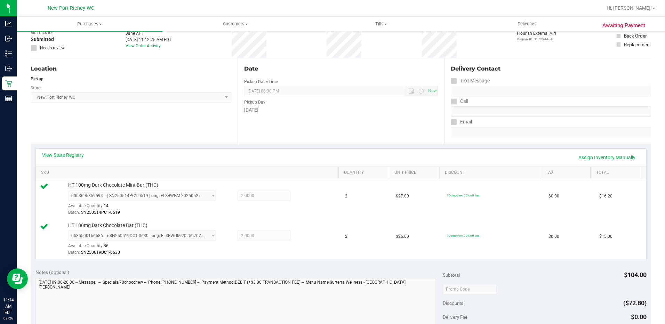
scroll to position [139, 0]
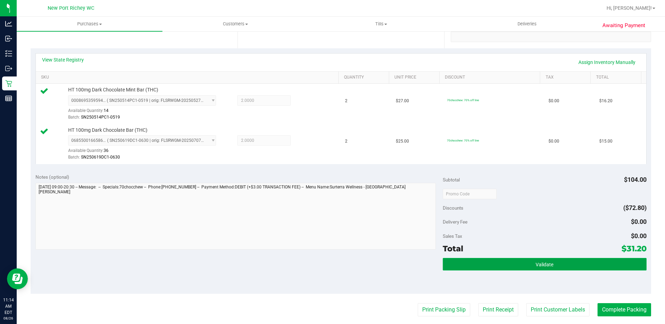
click at [552, 267] on button "Validate" at bounding box center [545, 264] width 204 height 13
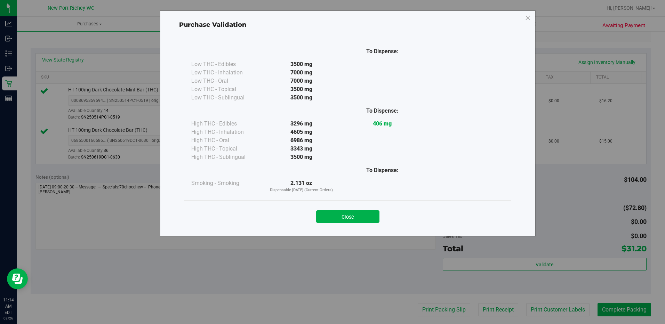
click at [357, 216] on button "Close" at bounding box center [347, 216] width 63 height 13
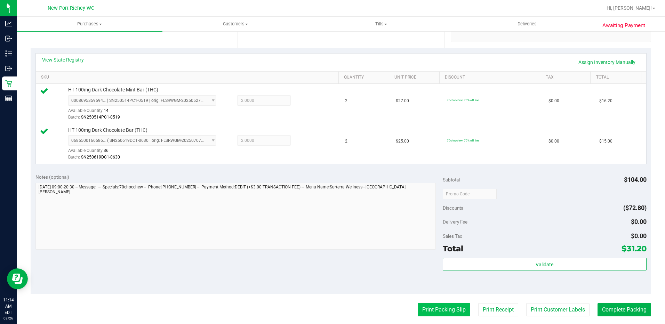
click at [435, 310] on button "Print Packing Slip" at bounding box center [444, 309] width 53 height 13
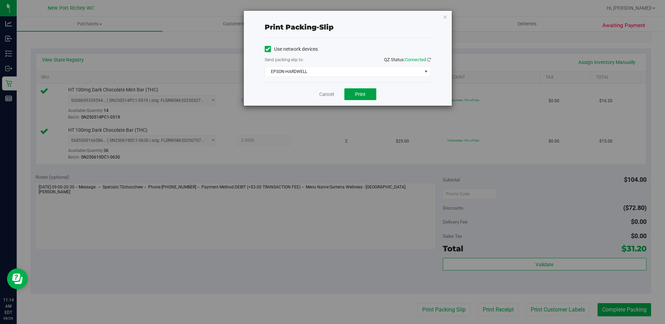
click at [354, 95] on button "Print" at bounding box center [360, 94] width 32 height 12
click at [328, 98] on link "Cancel" at bounding box center [326, 94] width 15 height 7
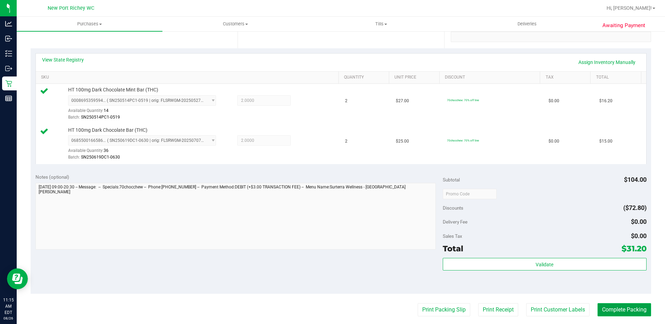
click at [611, 308] on button "Complete Packing" at bounding box center [624, 309] width 54 height 13
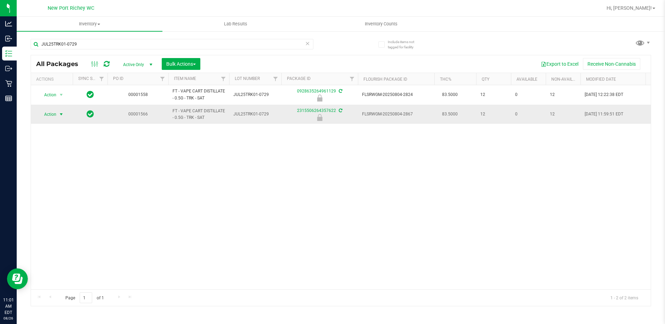
type input "JUL25TRK01-0729"
click at [61, 115] on span "select" at bounding box center [61, 115] width 6 height 6
click at [61, 192] on li "Unlock package" at bounding box center [60, 197] width 45 height 10
click at [110, 45] on input "JUL25TRK01-0729" at bounding box center [172, 44] width 283 height 10
type input "J"
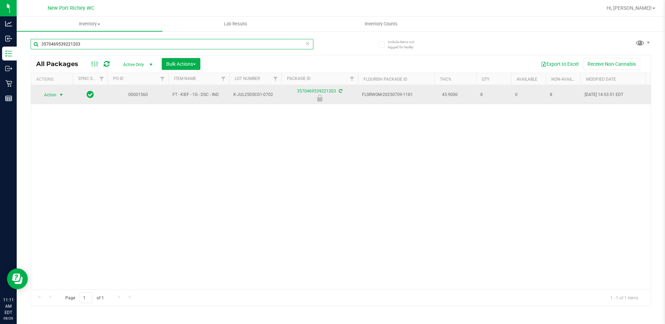
type input "3570469539221203"
click at [62, 96] on span "select" at bounding box center [61, 95] width 6 height 6
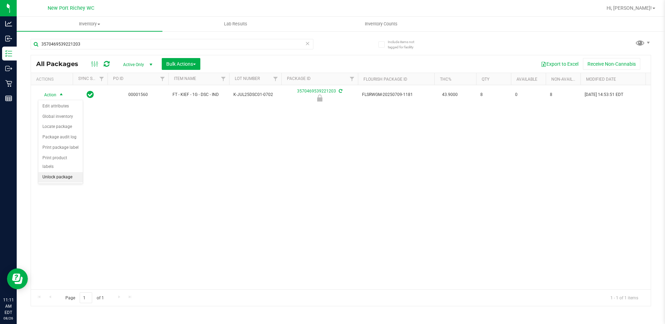
click at [61, 172] on li "Unlock package" at bounding box center [60, 177] width 45 height 10
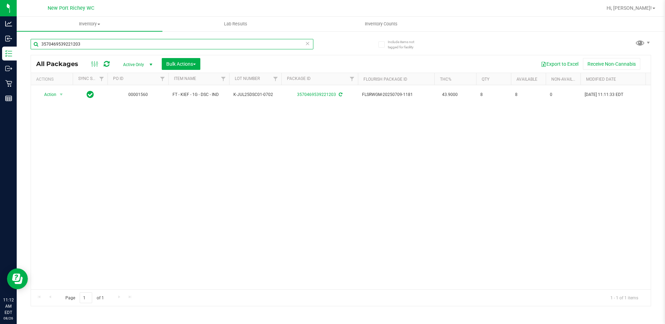
click at [114, 42] on input "3570469539221203" at bounding box center [172, 44] width 283 height 10
type input "3"
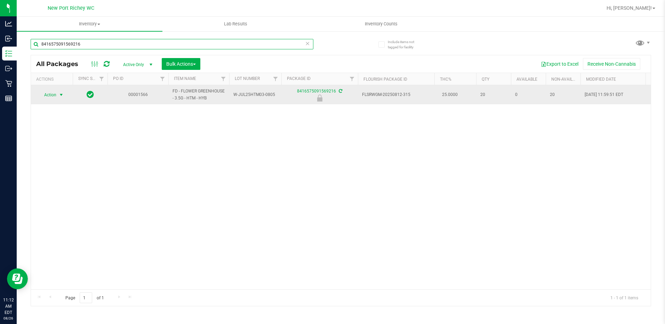
type input "8416575091569216"
click at [60, 96] on span "select" at bounding box center [61, 95] width 6 height 6
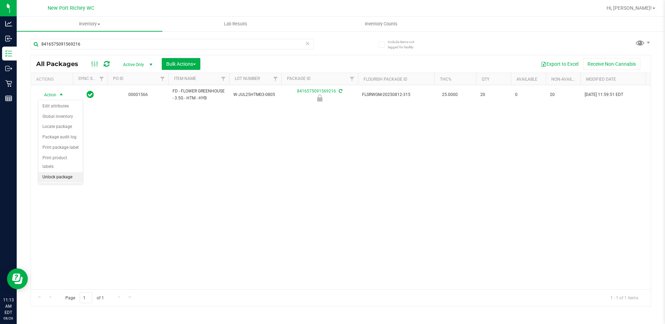
click at [57, 172] on li "Unlock package" at bounding box center [60, 177] width 45 height 10
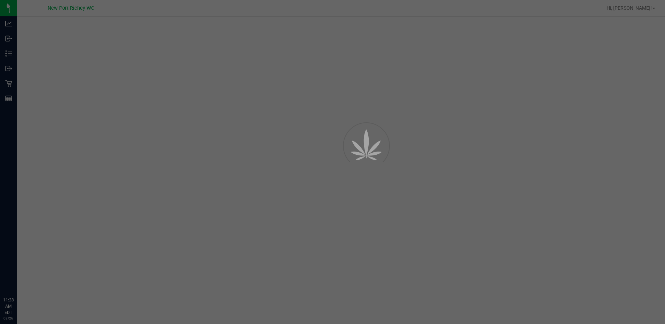
click at [170, 164] on div at bounding box center [332, 162] width 665 height 324
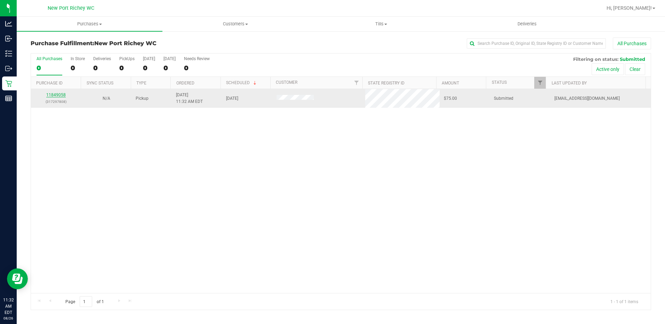
click at [56, 95] on link "11849058" at bounding box center [55, 94] width 19 height 5
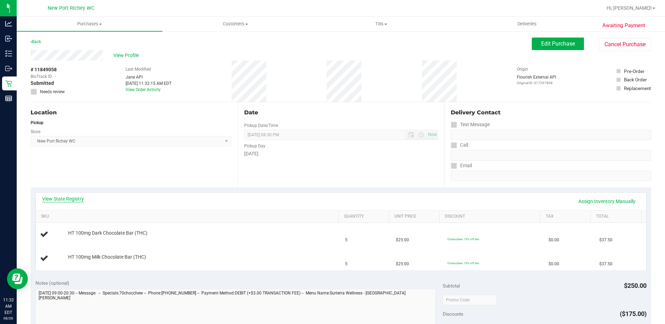
click at [55, 198] on link "View State Registry" at bounding box center [63, 198] width 42 height 7
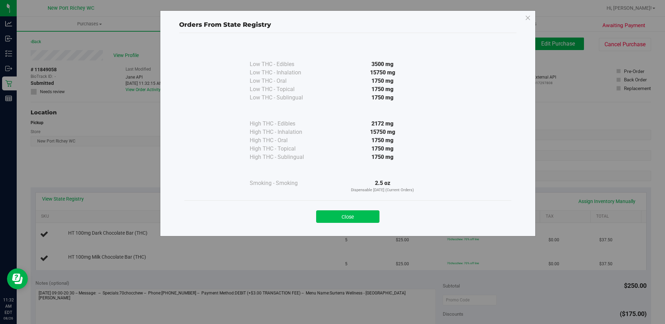
click at [358, 213] on button "Close" at bounding box center [347, 216] width 63 height 13
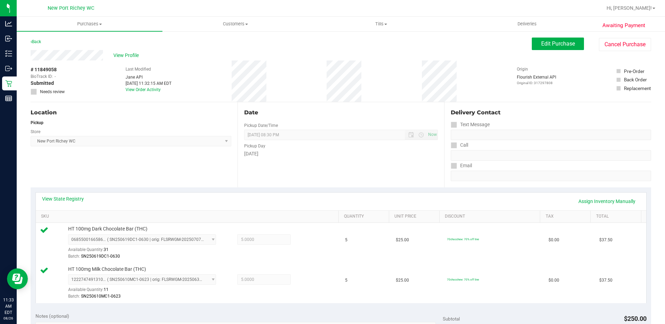
scroll to position [174, 0]
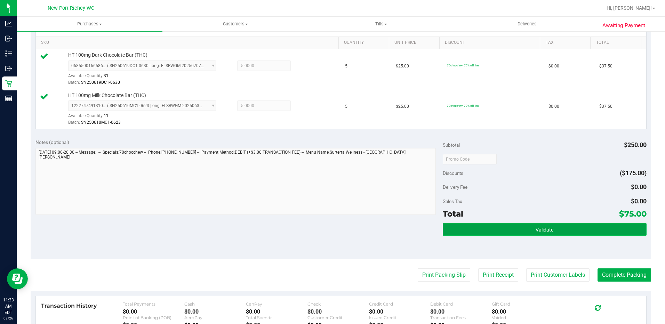
click at [510, 230] on button "Validate" at bounding box center [545, 229] width 204 height 13
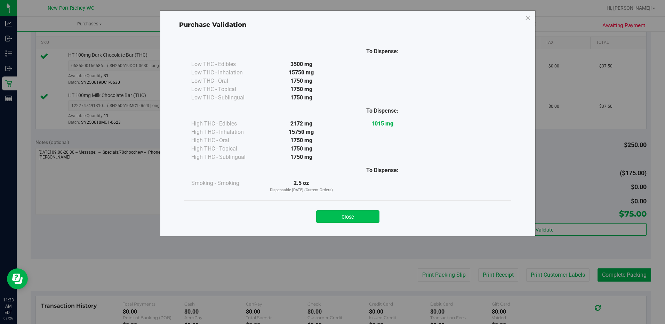
click at [345, 216] on button "Close" at bounding box center [347, 216] width 63 height 13
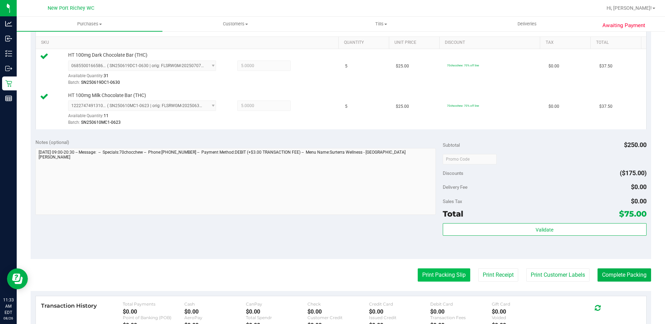
click at [436, 277] on button "Print Packing Slip" at bounding box center [444, 274] width 53 height 13
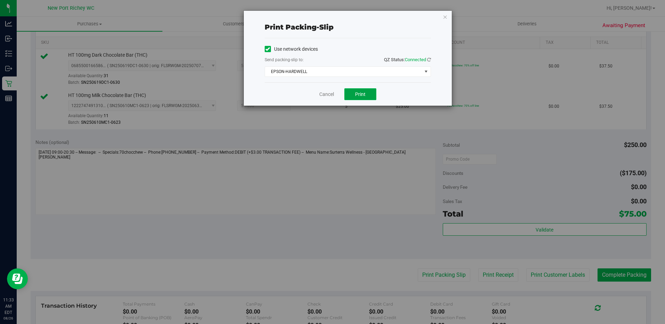
click at [355, 94] on button "Print" at bounding box center [360, 94] width 32 height 12
click at [324, 93] on link "Cancel" at bounding box center [326, 94] width 15 height 7
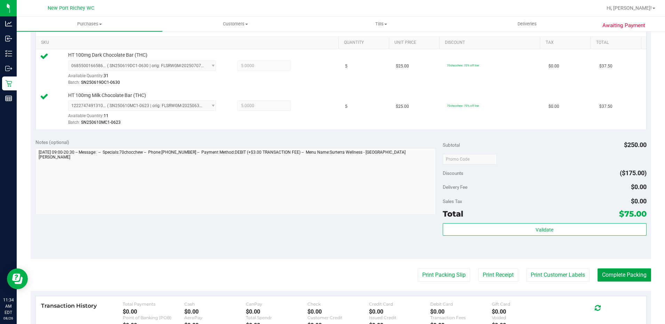
click at [621, 273] on button "Complete Packing" at bounding box center [624, 274] width 54 height 13
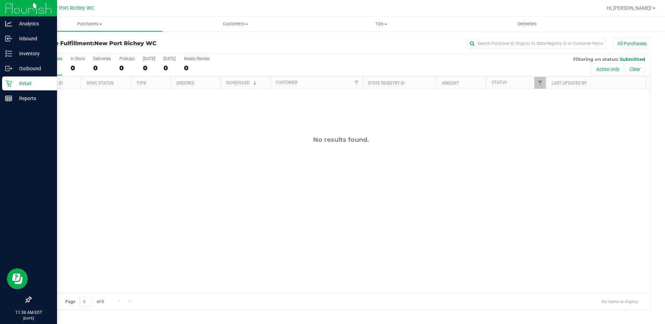
drag, startPoint x: 18, startPoint y: 82, endPoint x: 45, endPoint y: 82, distance: 26.8
click at [18, 82] on p "Retail" at bounding box center [33, 83] width 42 height 8
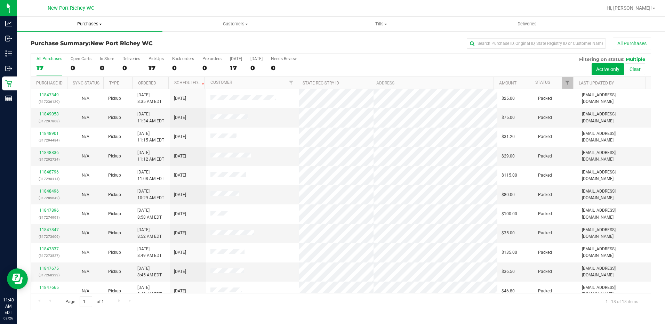
click at [101, 24] on span at bounding box center [100, 24] width 3 height 1
click at [57, 49] on span "Fulfillment" at bounding box center [38, 50] width 43 height 6
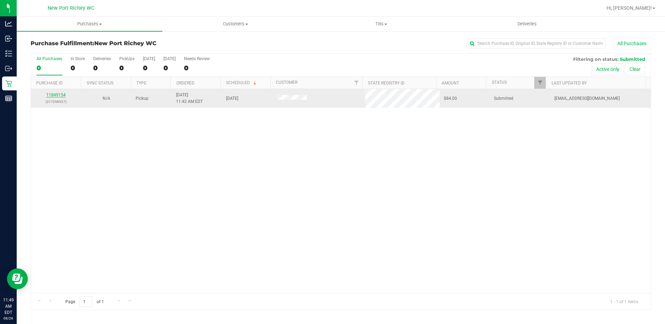
click at [63, 95] on link "11849154" at bounding box center [55, 94] width 19 height 5
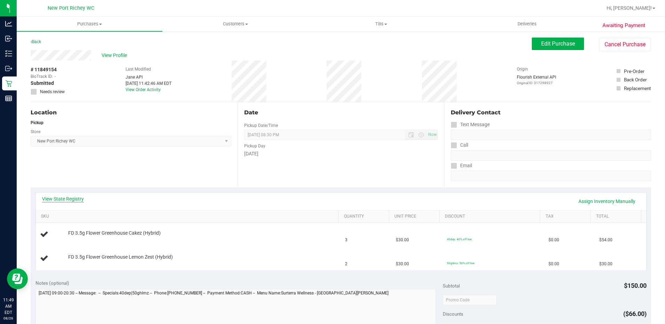
click at [77, 200] on link "View State Registry" at bounding box center [63, 198] width 42 height 7
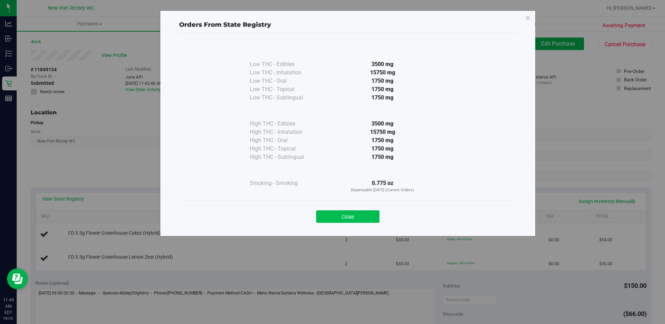
click at [357, 216] on button "Close" at bounding box center [347, 216] width 63 height 13
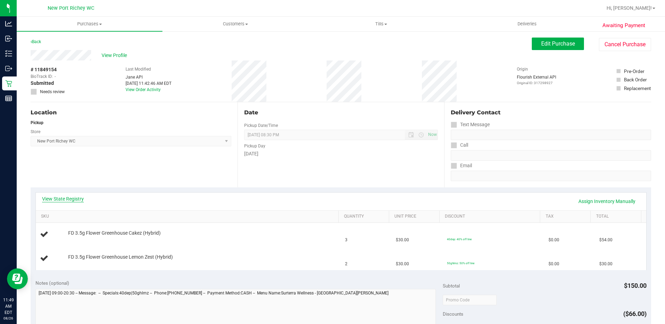
click at [52, 202] on link "View State Registry" at bounding box center [63, 198] width 42 height 7
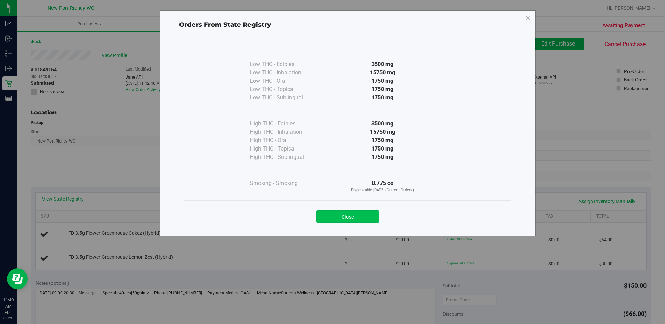
click at [339, 218] on button "Close" at bounding box center [347, 216] width 63 height 13
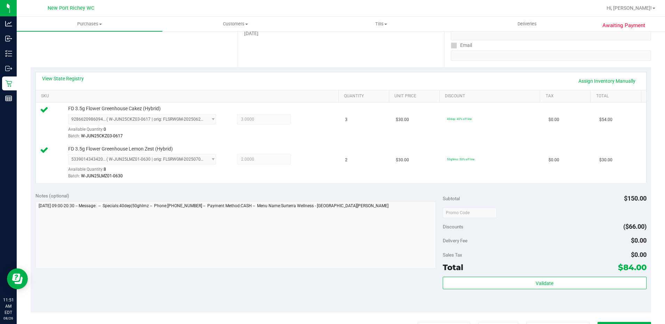
scroll to position [174, 0]
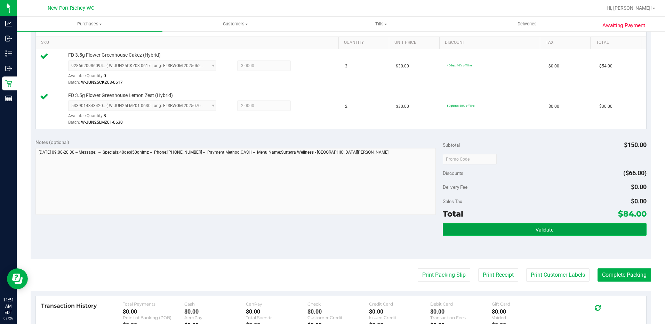
click at [541, 231] on span "Validate" at bounding box center [544, 230] width 18 height 6
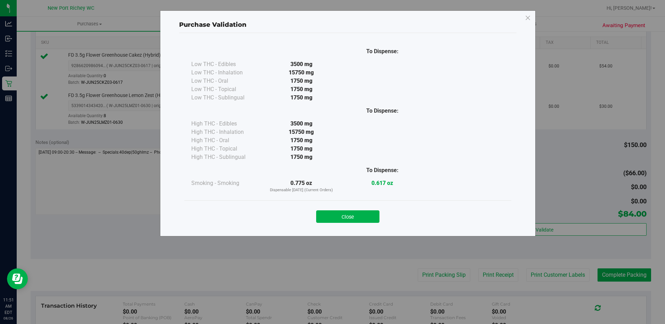
drag, startPoint x: 349, startPoint y: 216, endPoint x: 364, endPoint y: 220, distance: 15.6
click at [350, 216] on button "Close" at bounding box center [347, 216] width 63 height 13
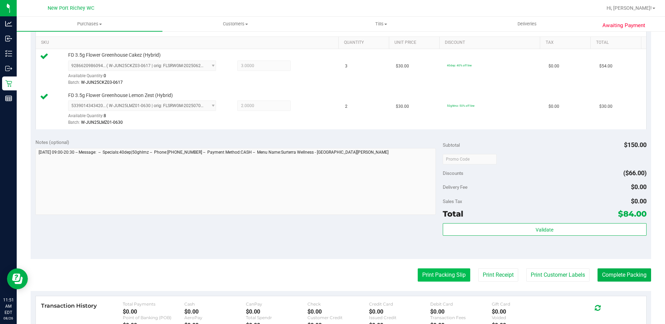
click at [424, 273] on button "Print Packing Slip" at bounding box center [444, 274] width 53 height 13
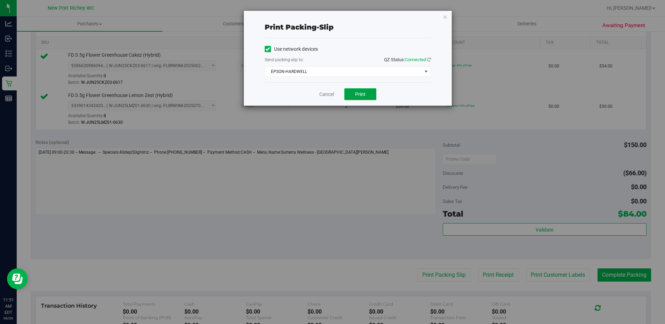
click at [360, 92] on span "Print" at bounding box center [360, 94] width 10 height 6
click at [325, 91] on div "Cancel Print" at bounding box center [348, 93] width 166 height 23
click at [323, 98] on link "Cancel" at bounding box center [326, 94] width 15 height 7
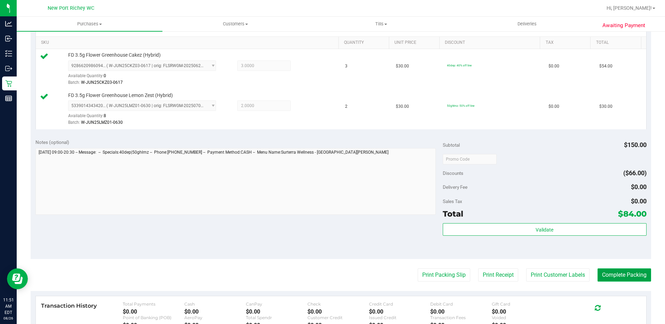
click at [614, 274] on button "Complete Packing" at bounding box center [624, 274] width 54 height 13
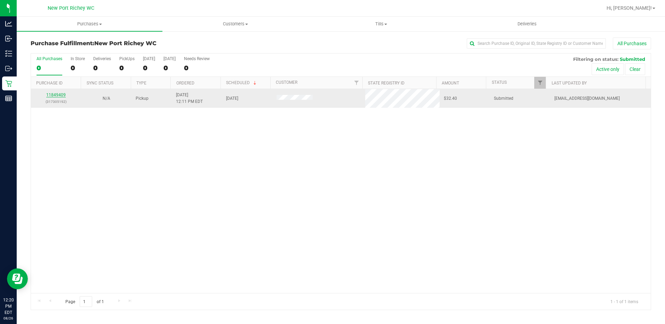
click at [62, 97] on link "11849409" at bounding box center [55, 94] width 19 height 5
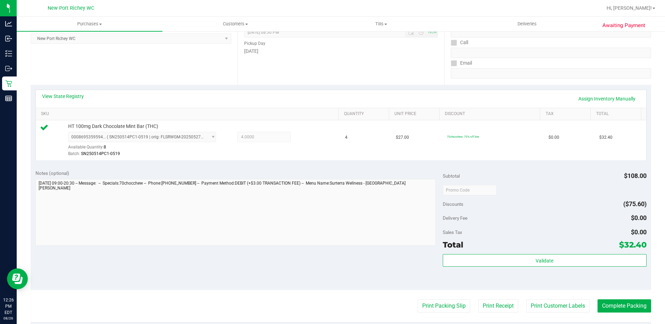
scroll to position [209, 0]
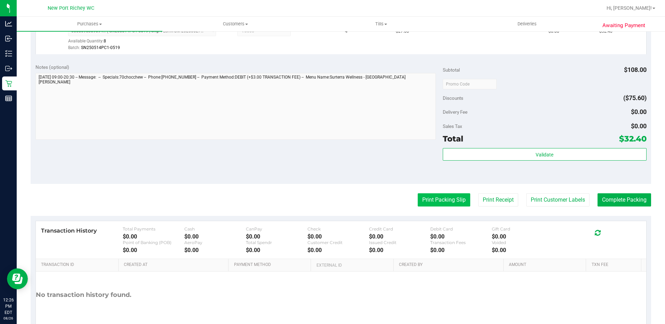
click at [432, 199] on button "Print Packing Slip" at bounding box center [444, 199] width 53 height 13
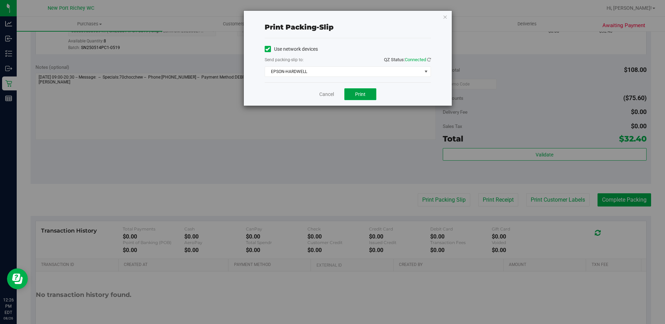
click at [361, 94] on span "Print" at bounding box center [360, 94] width 10 height 6
click at [444, 17] on icon "button" at bounding box center [445, 17] width 5 height 8
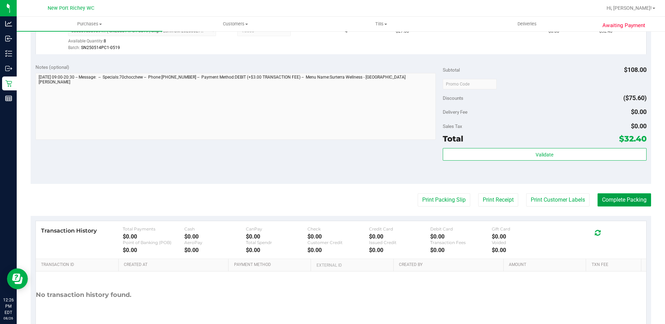
click at [621, 194] on button "Complete Packing" at bounding box center [624, 199] width 54 height 13
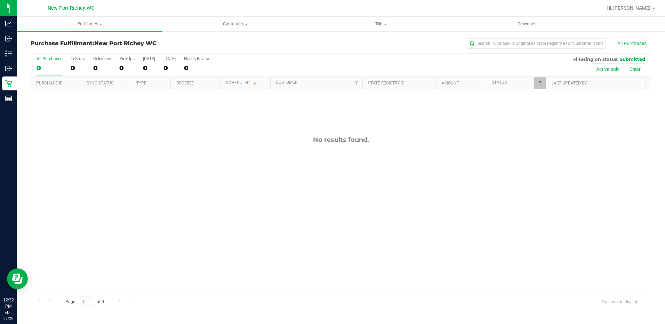
click at [639, 15] on nav "New Port Richey WC Hi, Shanna!" at bounding box center [341, 8] width 648 height 17
click at [639, 14] on div "Hi, [PERSON_NAME]!" at bounding box center [631, 8] width 54 height 12
click at [639, 10] on span "Hi, [PERSON_NAME]!" at bounding box center [628, 8] width 45 height 6
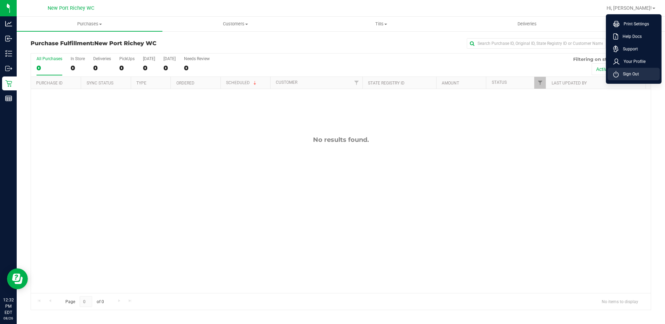
click at [628, 78] on li "Sign Out" at bounding box center [633, 74] width 52 height 13
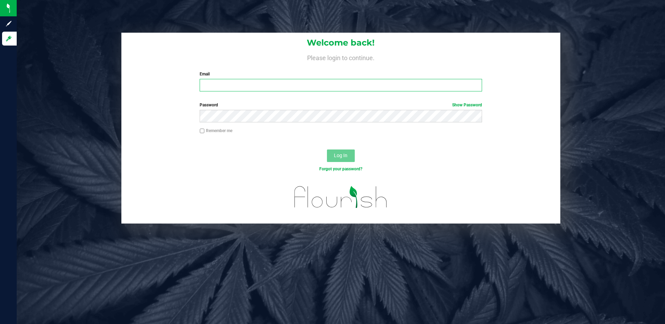
click at [373, 90] on input "Email" at bounding box center [341, 85] width 282 height 13
type input "jowillson@liveparallel.com"
click at [327, 150] on button "Log In" at bounding box center [341, 156] width 28 height 13
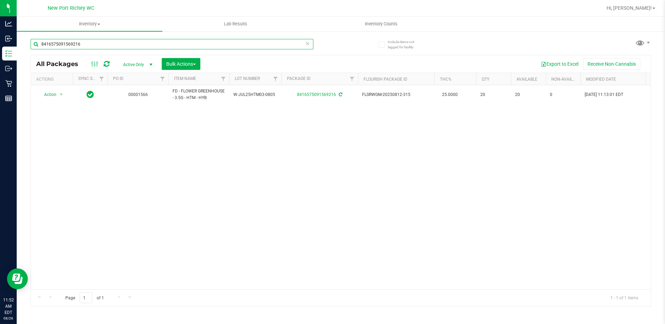
click at [110, 45] on input "8416575091569216" at bounding box center [172, 44] width 283 height 10
type input "8"
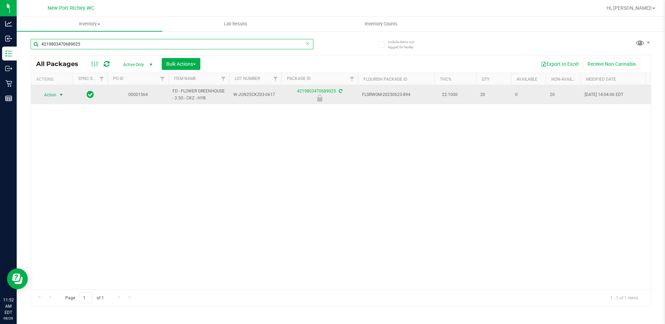
type input "4219803470689025"
click at [60, 96] on span "select" at bounding box center [61, 95] width 6 height 6
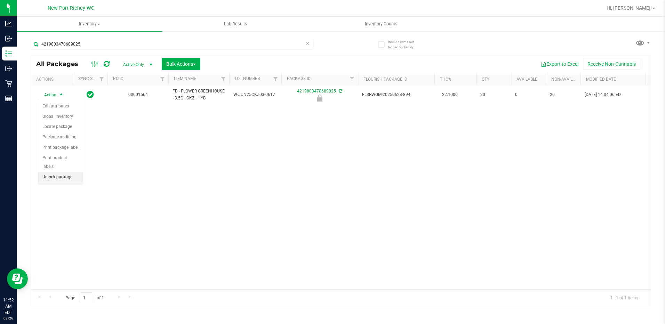
click at [52, 172] on li "Unlock package" at bounding box center [60, 177] width 45 height 10
